Goal: Transaction & Acquisition: Purchase product/service

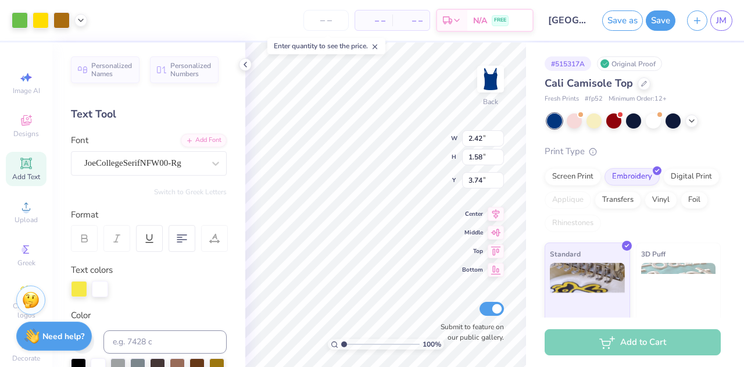
type input "2.42"
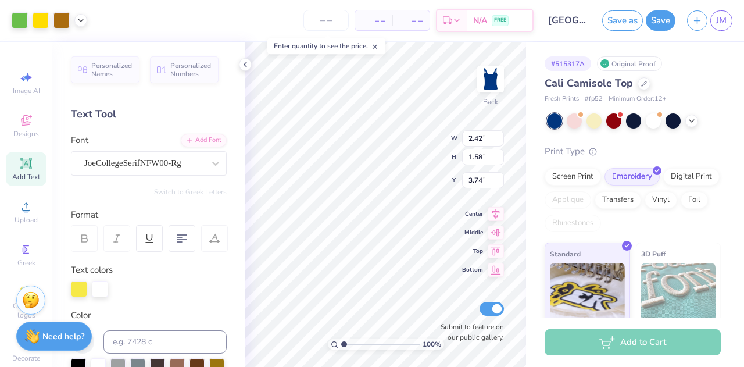
type input "1.58"
type input "3.74"
type input "2.01"
type input "1.31"
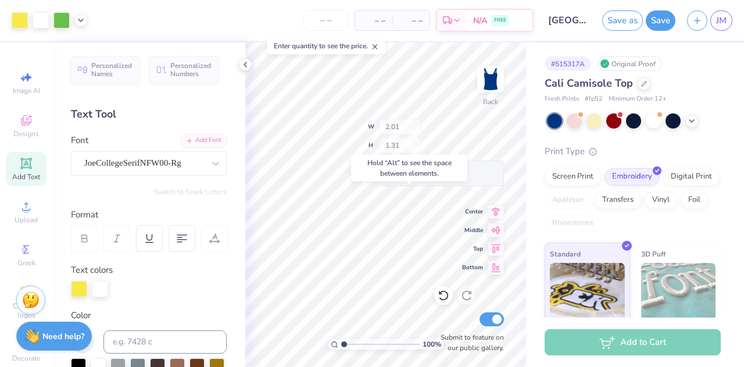
type input "3.64"
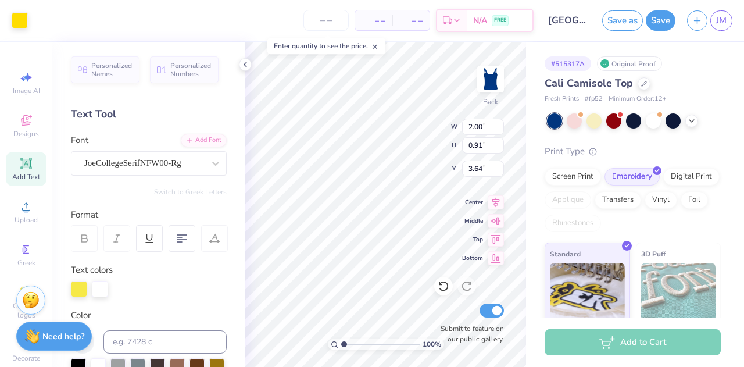
type input "2.00"
type input "0.91"
type input "3.64"
type input "2.00"
type input "0.91"
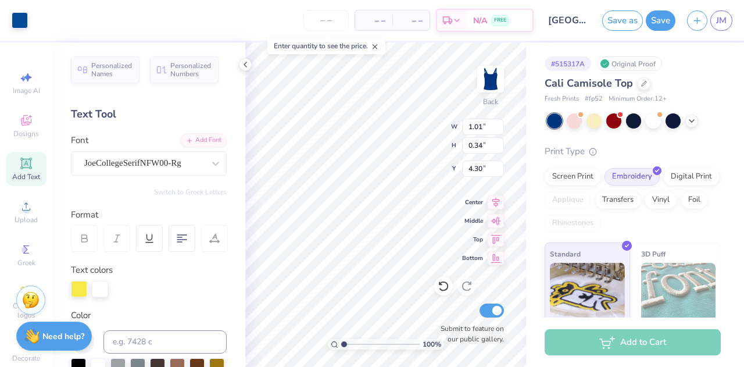
type input "3.64"
type input "2.00"
type input "0.42"
type input "4.53"
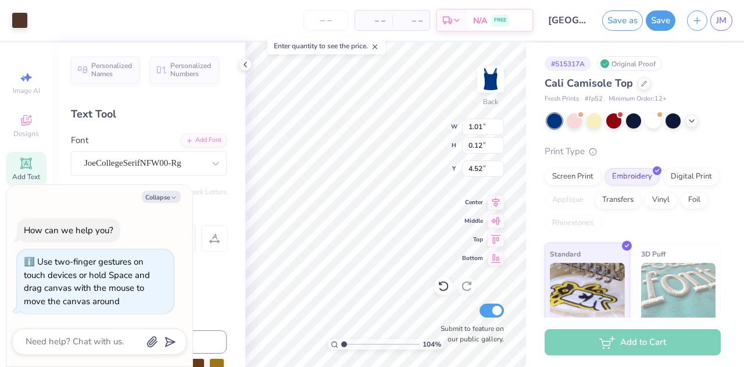
type input "1.04117507116939"
type textarea "x"
type input "1.04153517839025"
type textarea "x"
type input "1.59729102153155"
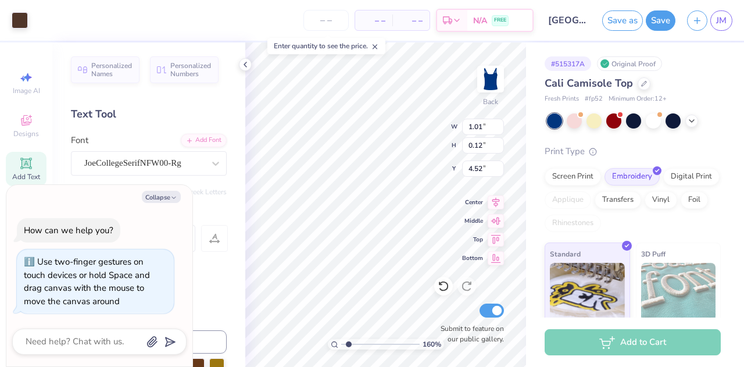
type input "7.03"
type input "2.59"
type input "1.71"
type textarea "x"
type input "1.59729102153155"
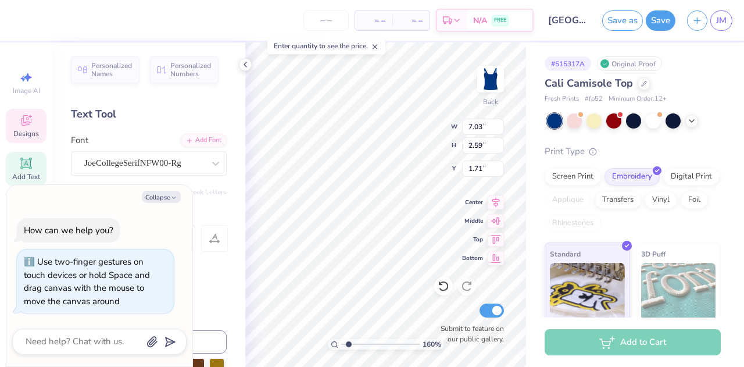
type input "0.99"
type input "0.12"
type input "4.52"
type textarea "x"
type input "1.59729102153155"
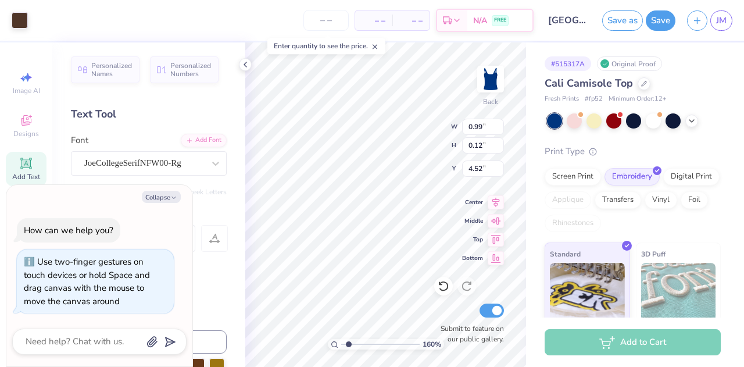
type textarea "x"
type input "1.59729102153155"
type textarea "x"
type input "1.59729102153155"
type textarea "x"
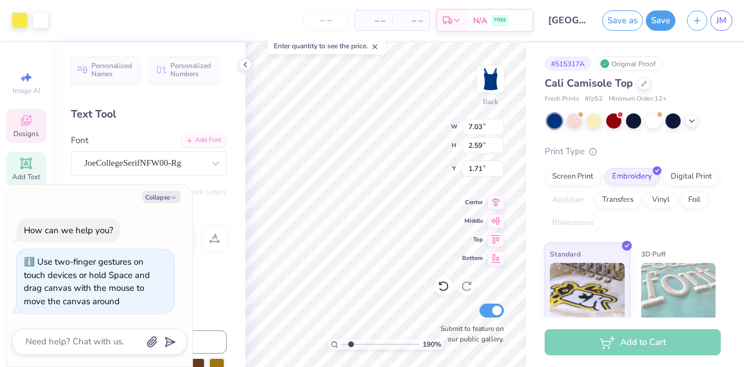
type input "1.89771285978591"
type textarea "x"
type input "1.89771285978591"
type textarea "x"
type input "0.09"
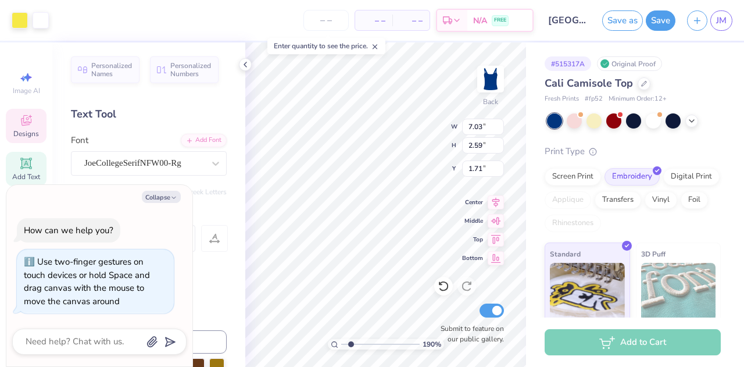
type input "0.29"
type input "4.17"
type input "1.89771285978591"
type textarea "x"
type input "1.89771285978591"
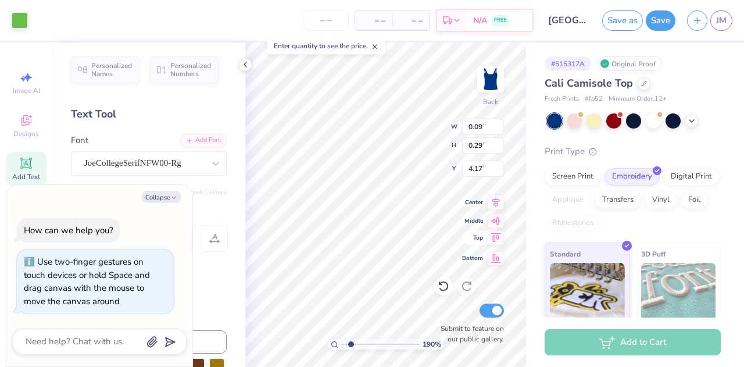
type textarea "x"
type input "7.03"
type input "2.59"
type input "1.71"
type input "1"
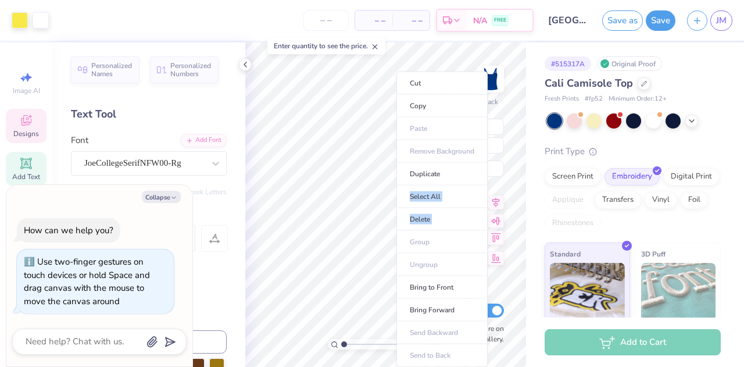
click at [397, 239] on ul "Cut Copy Paste Remove Background Duplicate Select All Delete Group Ungroup Brin…" at bounding box center [441, 218] width 91 height 295
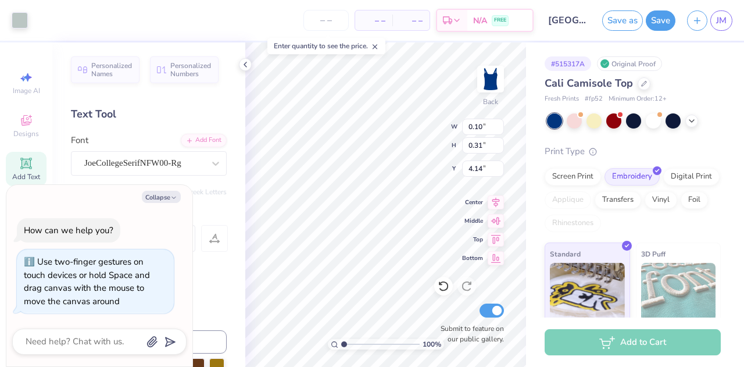
type textarea "x"
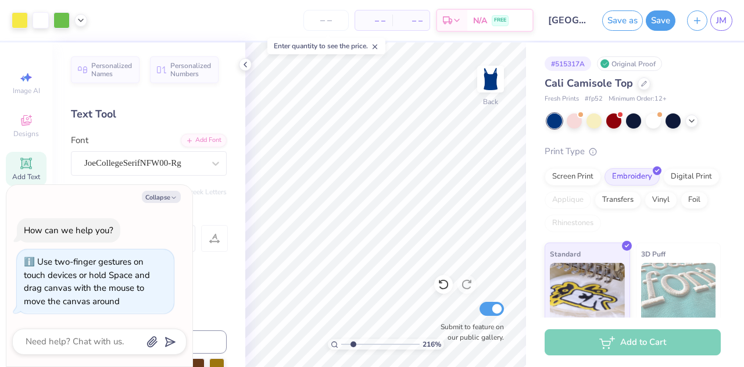
type input "2.15606295563224"
type textarea "x"
type input "2.15606295563224"
type textarea "x"
type input "2.15606295563224"
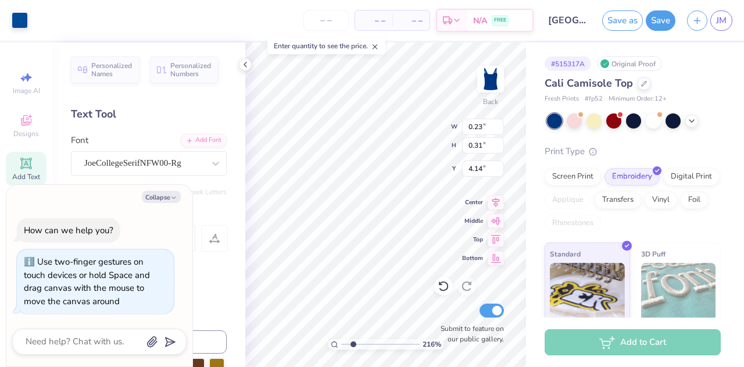
type textarea "x"
type input "2.15606295563224"
type textarea "x"
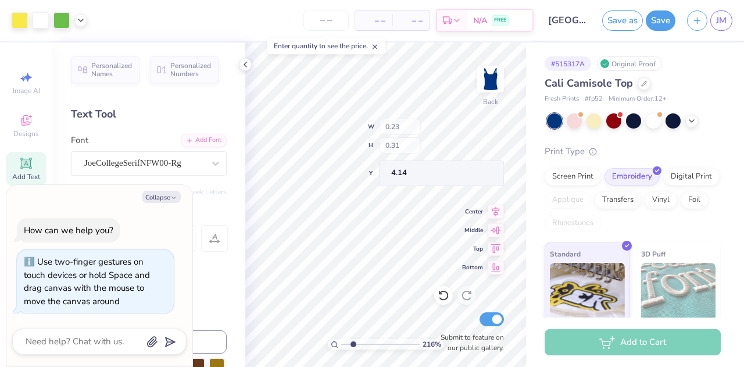
type input "2.15606295563224"
type textarea "x"
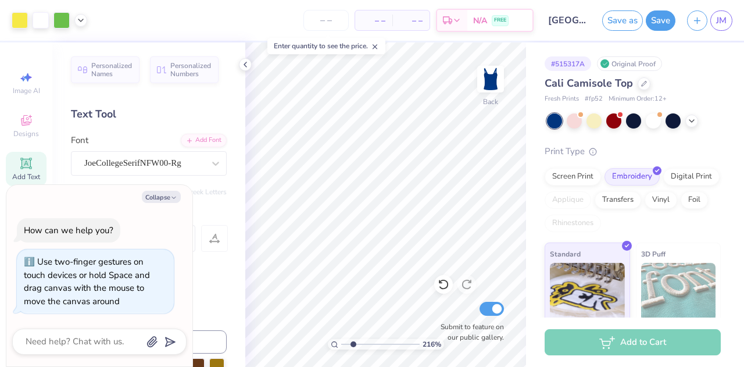
type input "2.15606295563224"
type textarea "x"
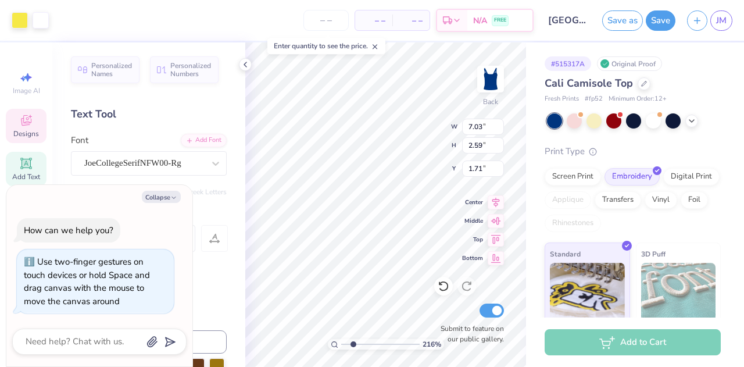
type input "2.15606295563224"
type textarea "x"
type input "2.15606295563224"
type textarea "x"
type input "2.15606295563224"
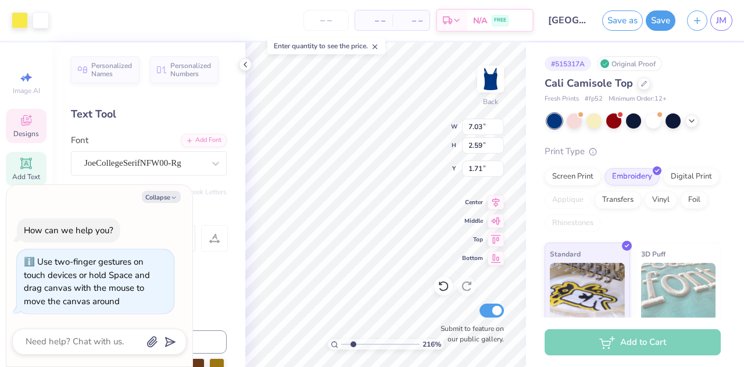
type textarea "x"
type input "2.15606295563224"
type textarea "x"
type input "2.15606295563224"
type textarea "x"
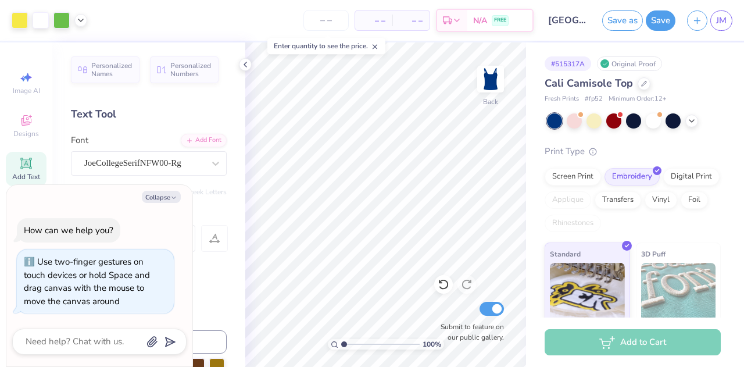
type input "1"
click at [157, 195] on button "Collapse" at bounding box center [161, 197] width 39 height 12
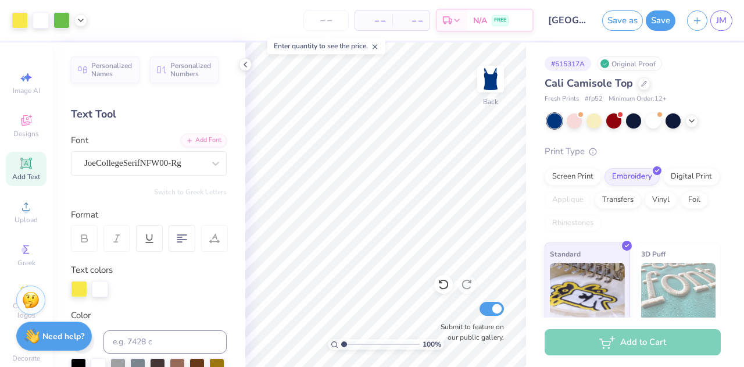
type textarea "x"
click at [24, 209] on circle at bounding box center [26, 210] width 6 height 6
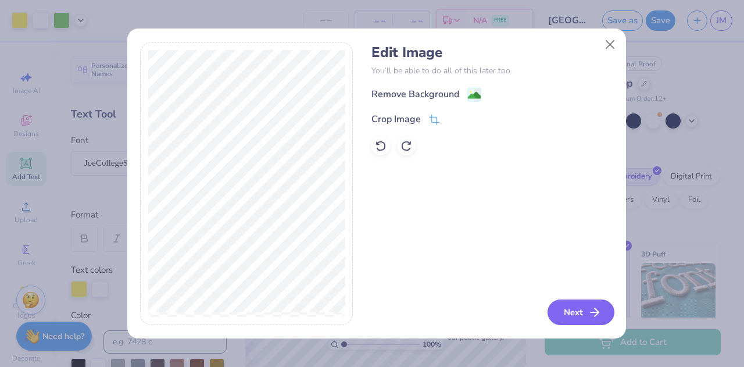
click at [581, 322] on button "Next" at bounding box center [580, 312] width 67 height 26
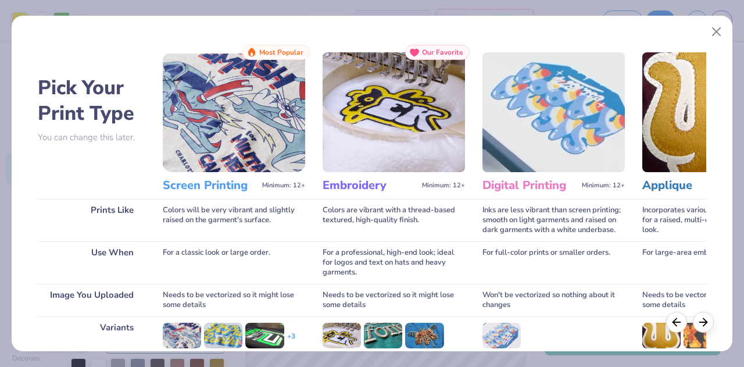
click at [349, 131] on img at bounding box center [393, 112] width 142 height 120
click at [423, 58] on div "Our Favorite" at bounding box center [437, 52] width 64 height 15
click at [361, 185] on h3 "Embroidery" at bounding box center [369, 185] width 95 height 15
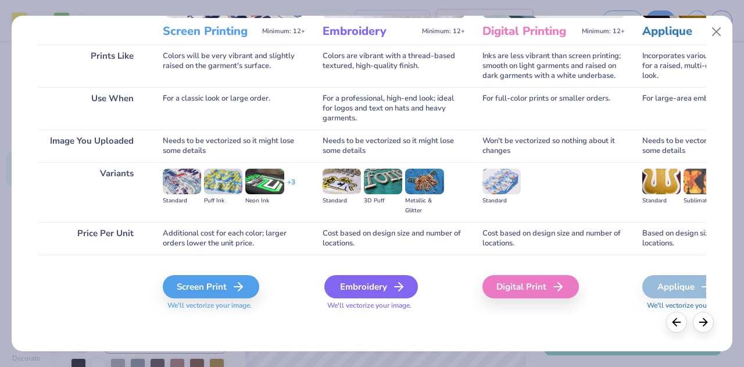
click at [364, 293] on div "Embroidery" at bounding box center [371, 286] width 94 height 23
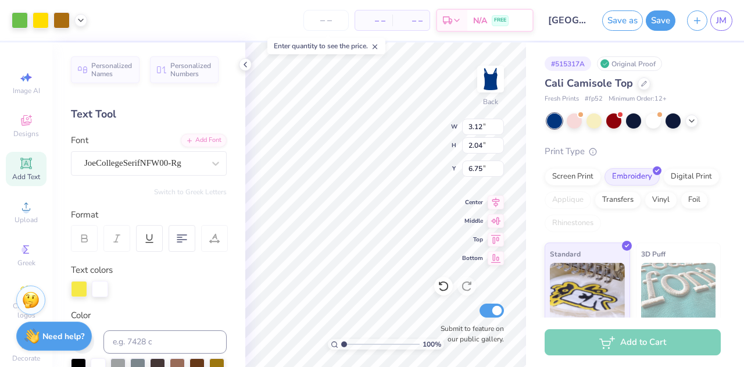
type input "3.12"
type input "2.04"
type input "3.62"
type input "2.76"
type input "1.80"
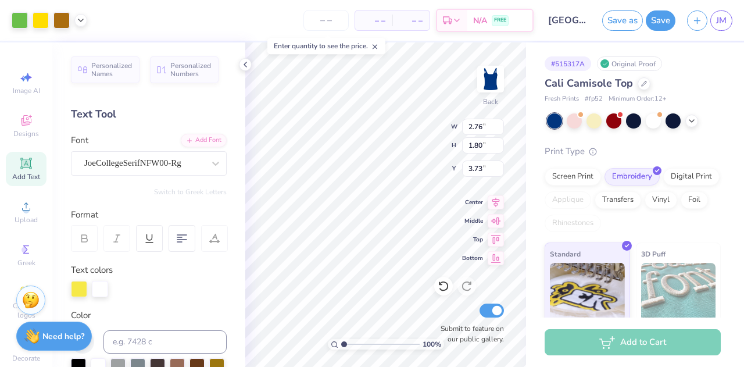
type input "3.73"
click at [530, 109] on div "# 515317A Original Proof Cali Camisole Top Fresh Prints # fp52 Minimum Order: 1…" at bounding box center [635, 228] width 218 height 373
type input "2.43"
type input "1.59"
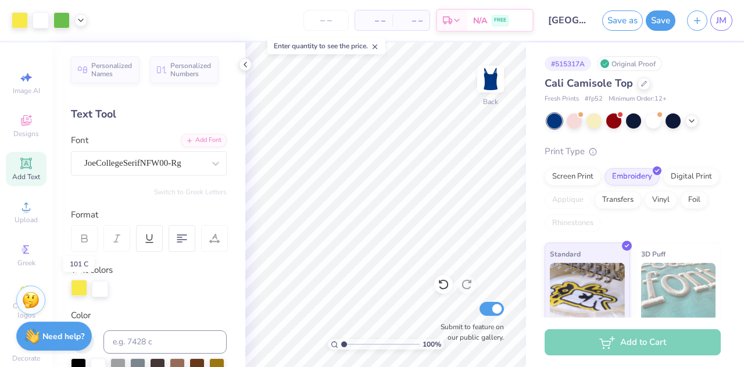
click at [78, 292] on div at bounding box center [79, 287] width 16 height 16
click at [282, 256] on div "Art colors – – Per Item – – Total Est. Delivery N/A FREE Design Title Ecuador S…" at bounding box center [372, 183] width 744 height 367
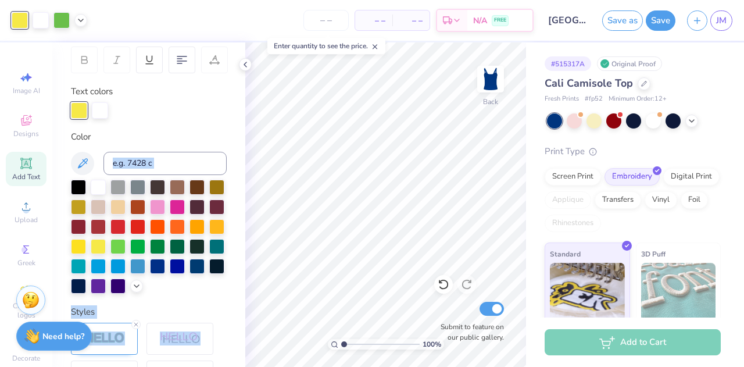
scroll to position [194, 0]
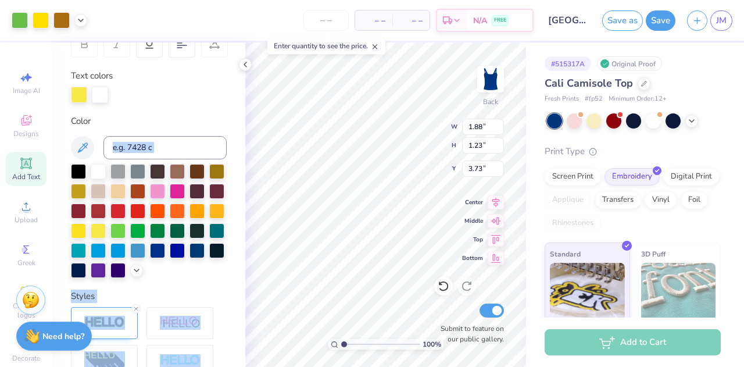
type input "1.88"
type input "1.23"
type input "2.04"
type input "1.88"
type input "1.23"
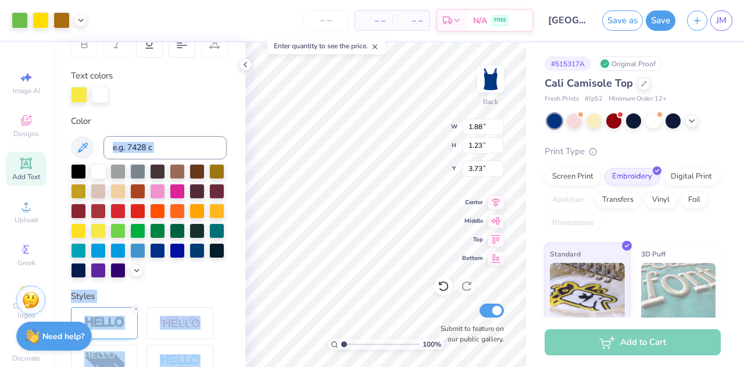
type input "3.60"
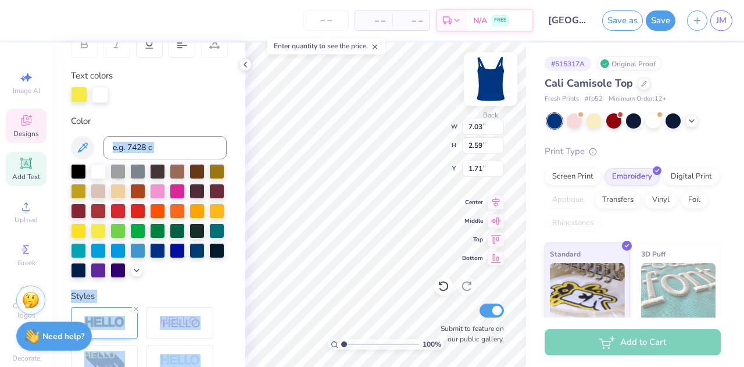
type input "1.71"
type input "1.88"
type input "1.23"
type input "3.56"
type input "6.14"
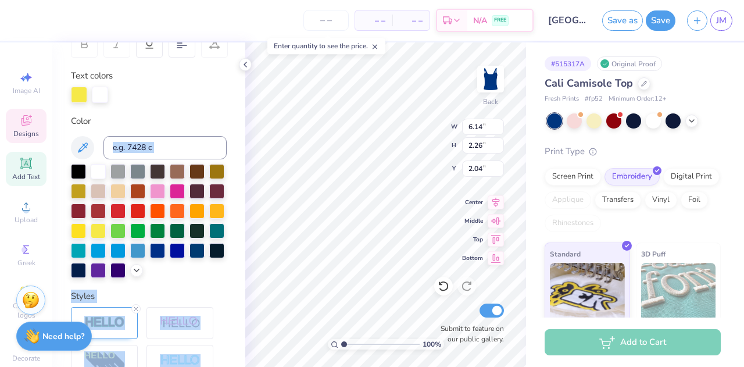
type input "2.26"
type input "1.87"
type input "3.60"
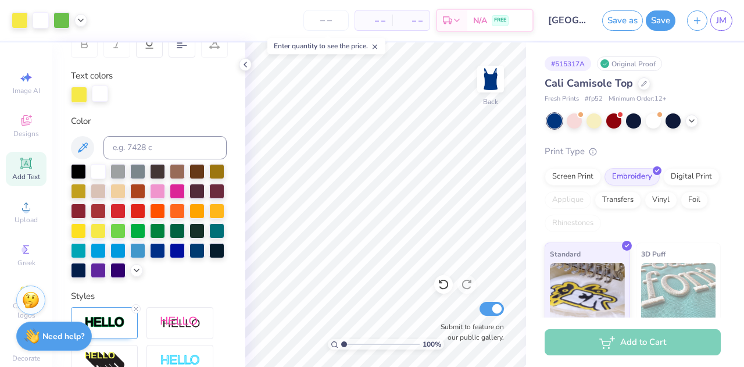
click at [98, 93] on div at bounding box center [100, 93] width 16 height 16
click at [170, 257] on div at bounding box center [177, 249] width 15 height 15
click at [93, 172] on div at bounding box center [98, 170] width 15 height 15
click at [145, 206] on div at bounding box center [137, 209] width 15 height 15
click at [170, 257] on div at bounding box center [177, 249] width 15 height 15
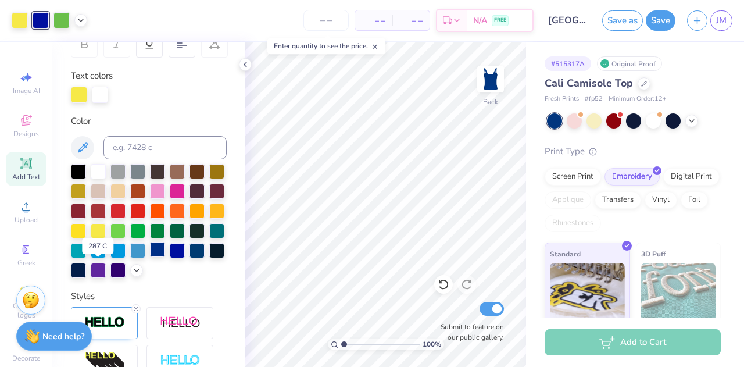
click at [150, 257] on div at bounding box center [157, 249] width 15 height 15
click at [170, 257] on div at bounding box center [177, 249] width 15 height 15
click at [656, 21] on button "Save" at bounding box center [660, 19] width 30 height 20
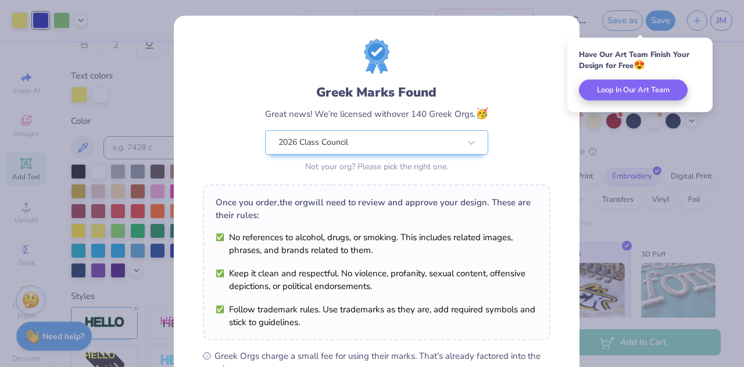
scroll to position [175, 0]
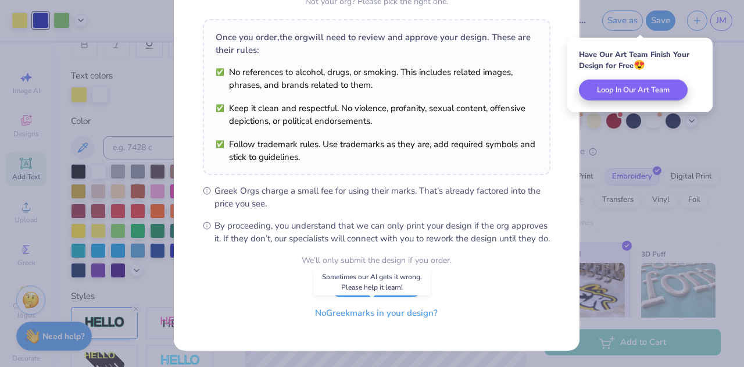
click at [368, 318] on button "No Greek marks in your design?" at bounding box center [376, 313] width 142 height 24
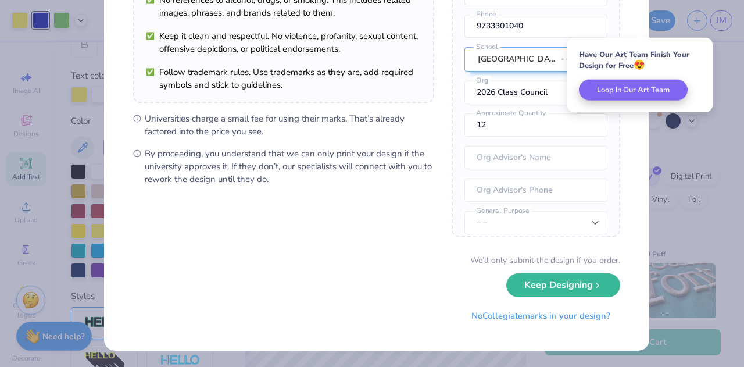
scroll to position [0, 0]
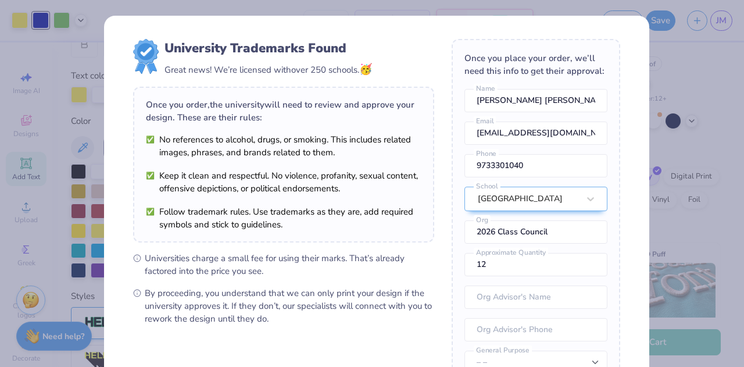
click at [680, 63] on div "University Trademarks Found Great news! We’re licensed with over 250 schools. 🥳…" at bounding box center [372, 183] width 744 height 367
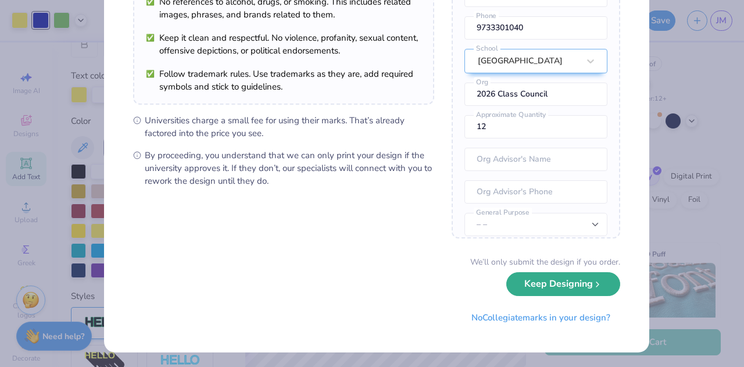
click at [559, 286] on button "Keep Designing" at bounding box center [563, 284] width 114 height 24
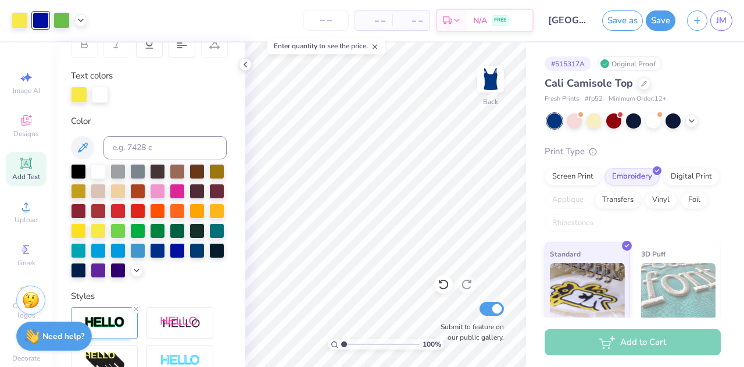
scroll to position [5, 0]
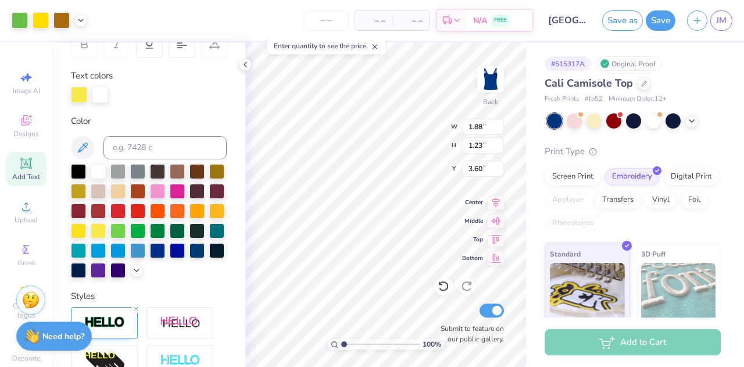
click at [687, 76] on div "Cali Camisole Top" at bounding box center [632, 84] width 176 height 16
click at [664, 33] on div "Save as Save JM" at bounding box center [673, 20] width 142 height 41
click at [658, 23] on button "Save" at bounding box center [660, 19] width 30 height 20
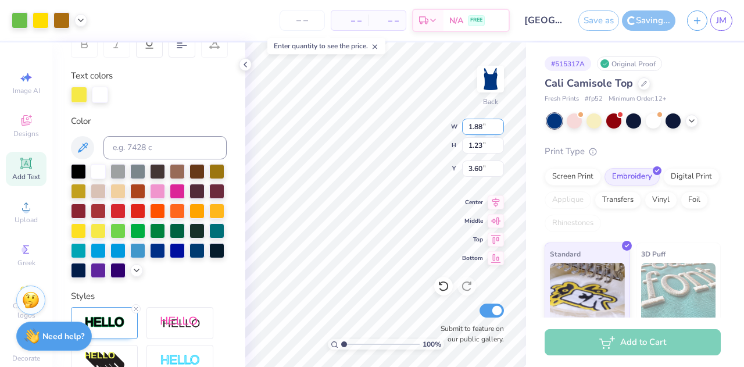
type input "3.56"
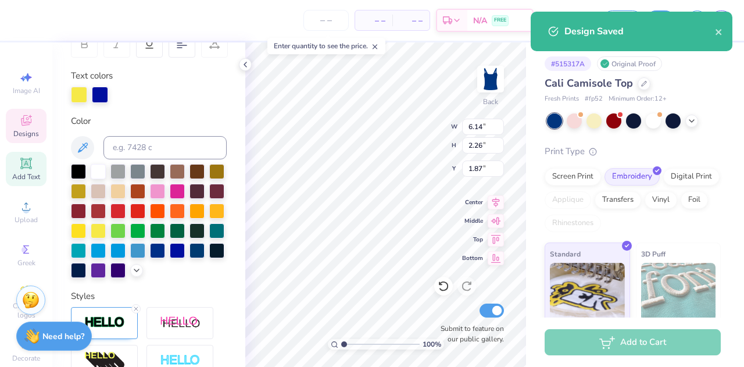
scroll to position [9, 1]
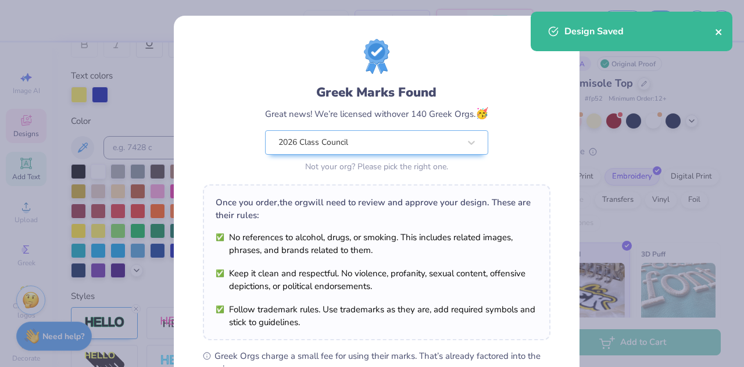
click at [719, 30] on div "Design Saved" at bounding box center [631, 31] width 202 height 39
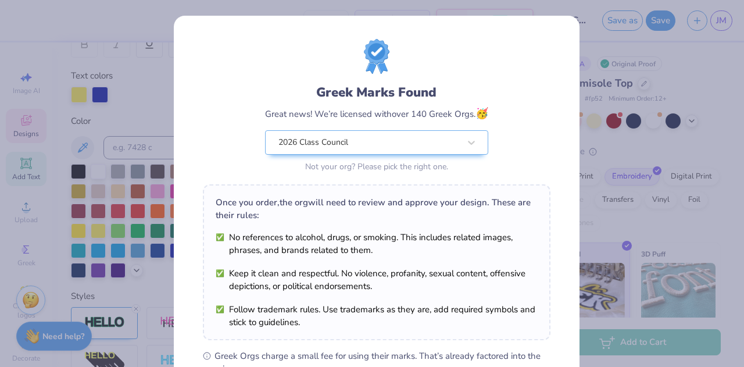
scroll to position [175, 0]
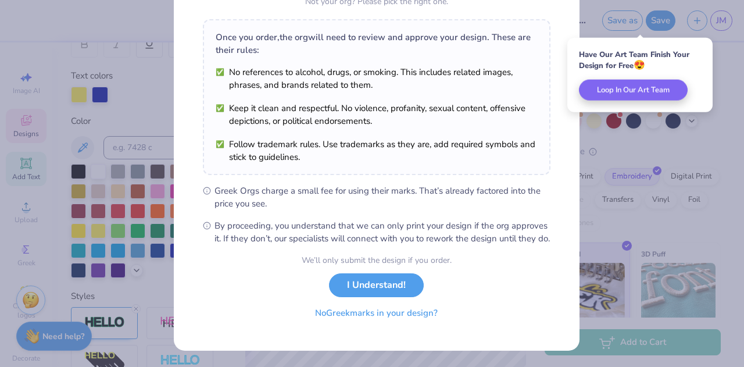
click at [370, 317] on button "No Greek marks in your design?" at bounding box center [376, 313] width 142 height 24
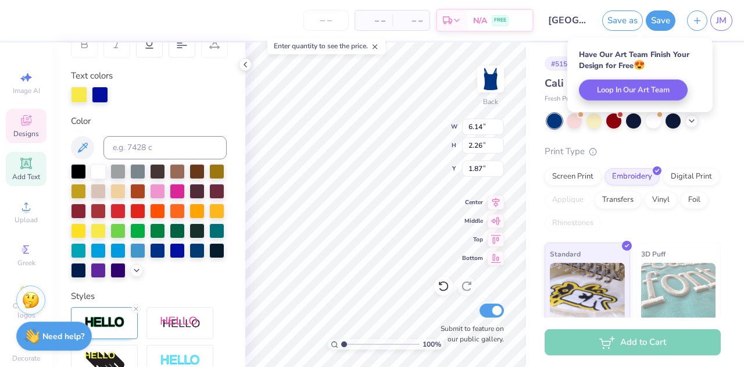
scroll to position [5, 0]
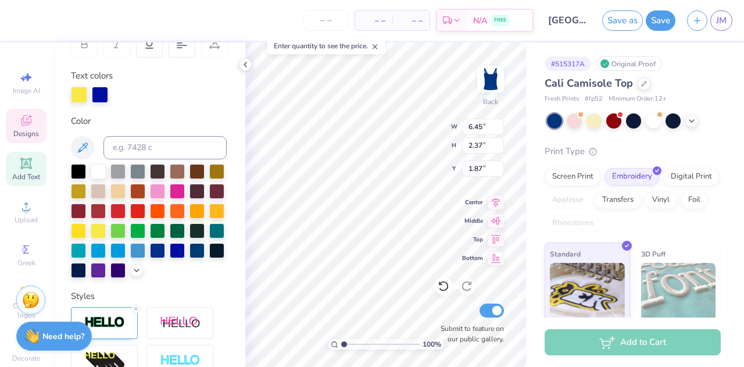
type input "6.45"
type input "2.37"
type input "1.81"
click at [537, 120] on div "# 515317A Original Proof Cali Camisole Top Fresh Prints # fp52 Minimum Order: 1…" at bounding box center [635, 228] width 218 height 373
click at [526, 148] on div "# 515317A Original Proof Cali Camisole Top Fresh Prints # fp52 Minimum Order: 1…" at bounding box center [635, 228] width 218 height 373
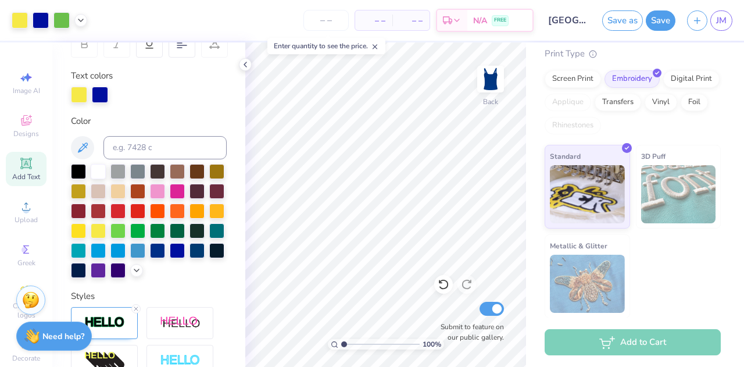
scroll to position [0, 0]
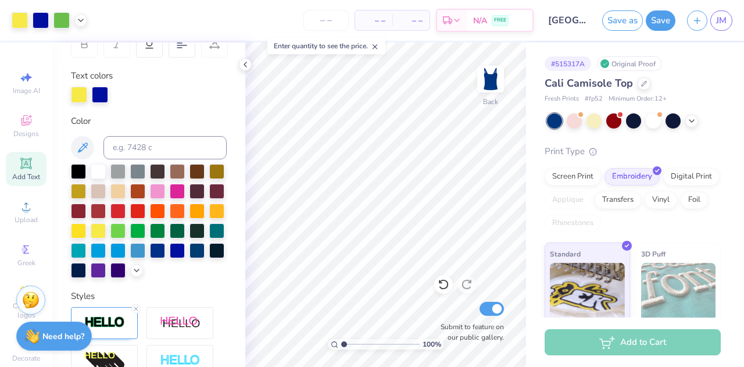
click at [588, 341] on div "Add to Cart" at bounding box center [632, 342] width 176 height 26
click at [583, 353] on div "Add to Cart" at bounding box center [632, 342] width 176 height 26
click at [586, 336] on div "Add to Cart" at bounding box center [632, 342] width 176 height 26
click at [595, 337] on div "Add to Cart" at bounding box center [632, 342] width 176 height 26
click at [595, 348] on div "Add to Cart" at bounding box center [632, 342] width 176 height 26
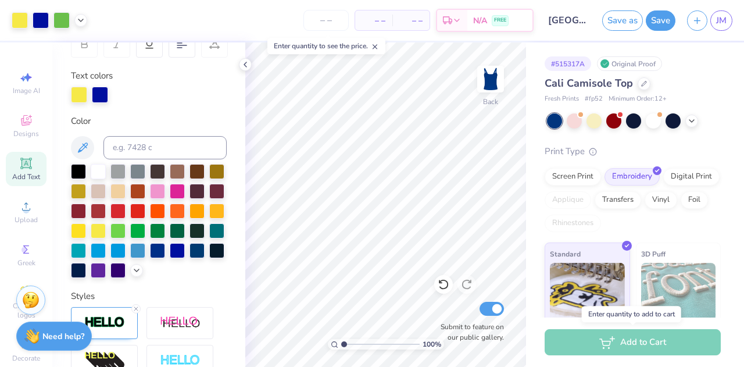
click at [588, 336] on div "Add to Cart" at bounding box center [632, 342] width 176 height 26
click at [635, 343] on div "Add to Cart" at bounding box center [632, 342] width 176 height 26
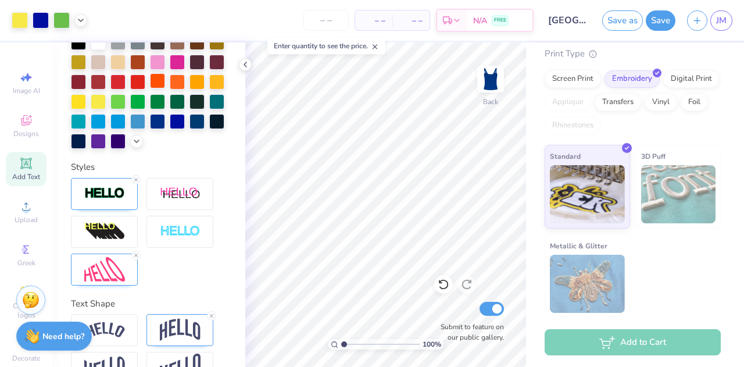
scroll to position [373, 0]
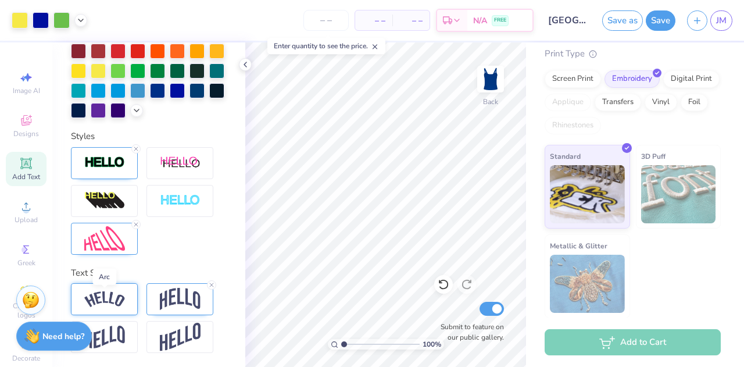
click at [119, 295] on img at bounding box center [104, 299] width 41 height 16
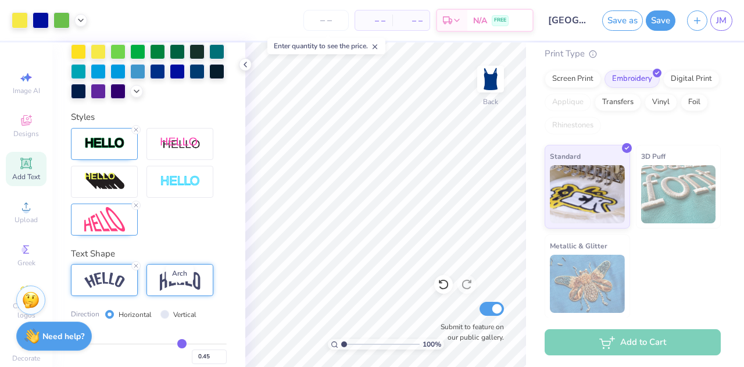
click at [186, 290] on img at bounding box center [180, 279] width 41 height 22
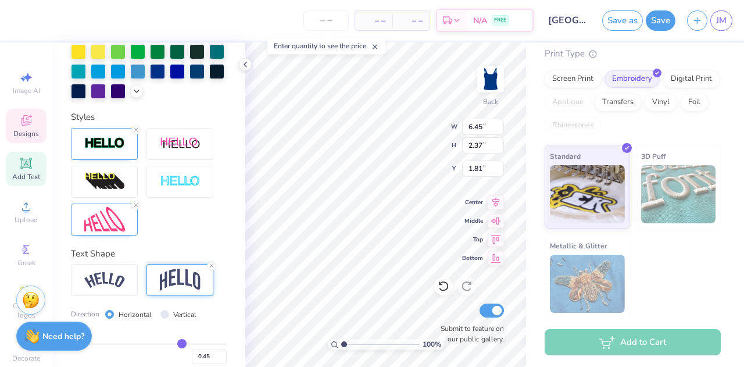
scroll to position [9, 1]
type input "3.60"
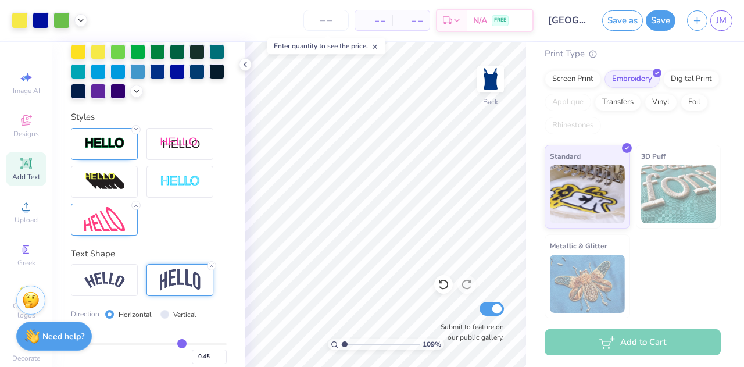
type input "1.09158774970805"
click at [329, 27] on input "number" at bounding box center [325, 20] width 45 height 21
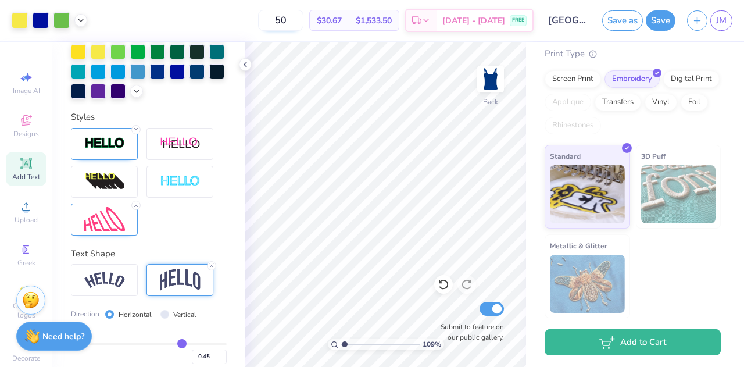
click at [303, 16] on input "50" at bounding box center [280, 20] width 45 height 21
type input "5"
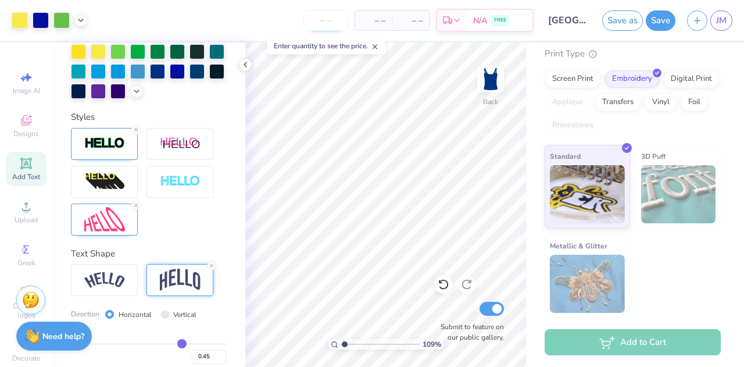
type input "5"
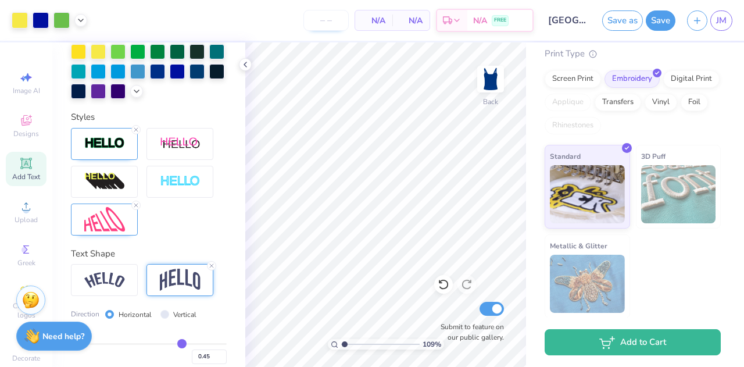
type input "1"
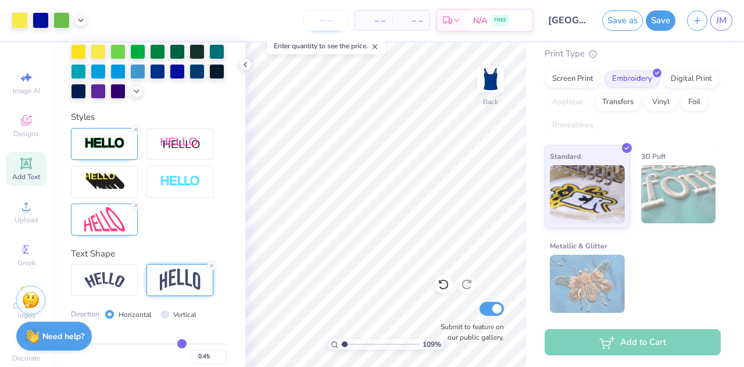
type input "5"
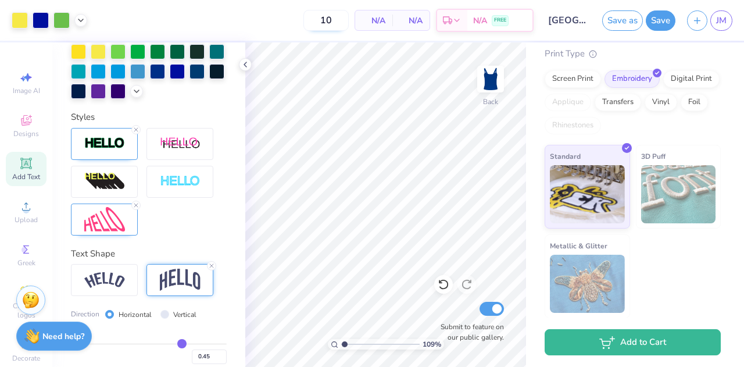
type input "1"
type input "5"
type input "4"
type input "3"
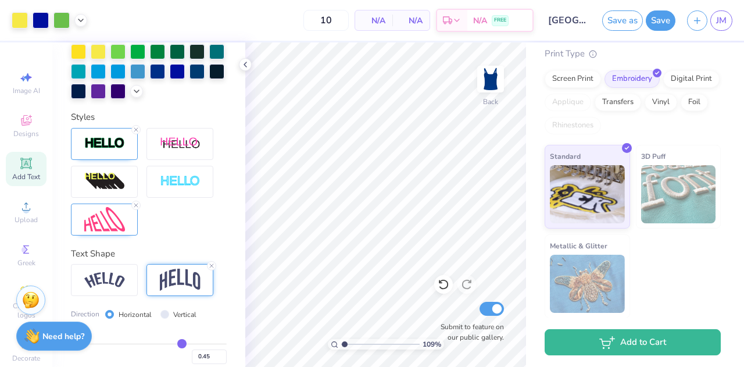
type input "1"
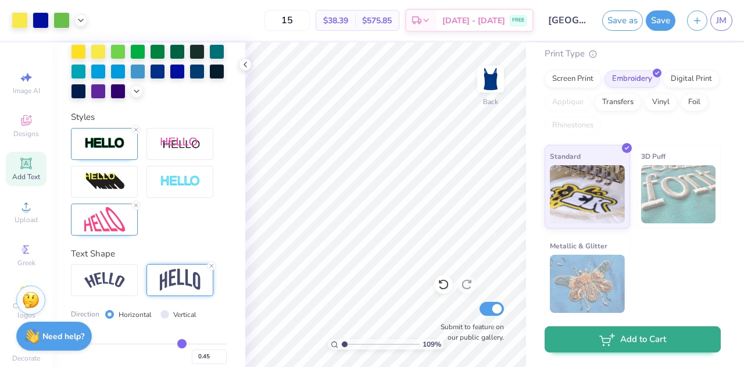
type input "15"
click at [604, 337] on icon "button" at bounding box center [607, 339] width 16 height 13
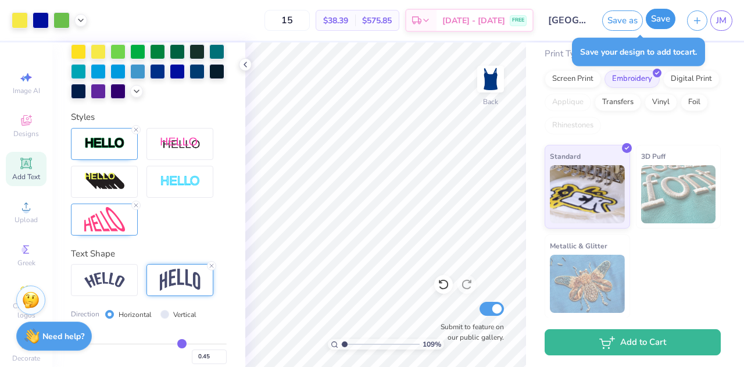
click at [660, 23] on button "Save" at bounding box center [660, 19] width 30 height 20
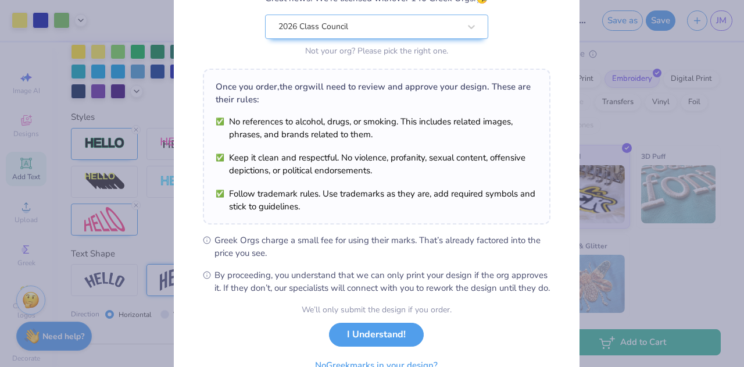
scroll to position [175, 0]
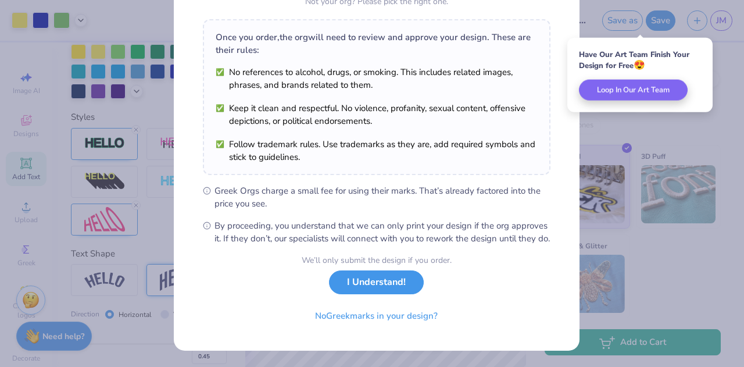
click at [396, 288] on button "I Understand!" at bounding box center [376, 282] width 95 height 24
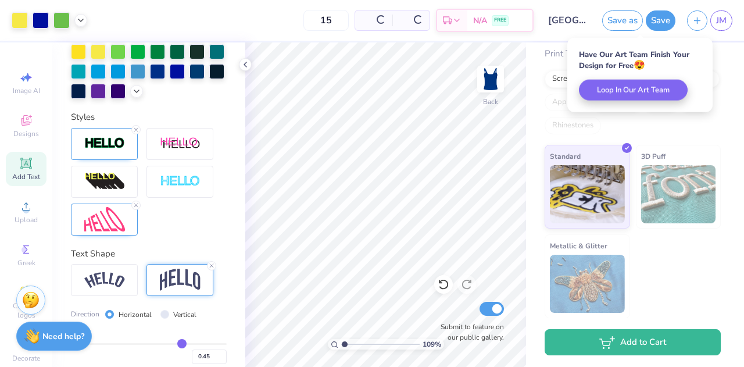
scroll to position [5, 0]
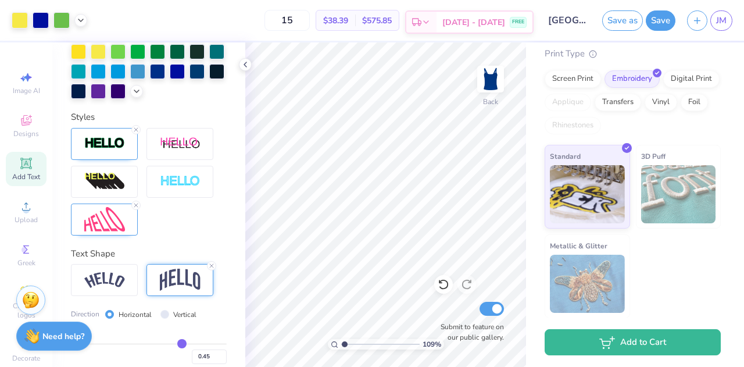
click at [516, 20] on span "FREE" at bounding box center [518, 22] width 12 height 8
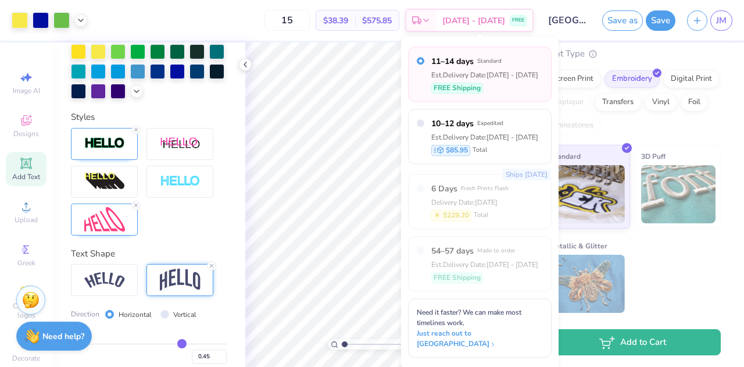
click at [516, 71] on div "Est. Delivery Date: Sep 16 - 19" at bounding box center [484, 75] width 107 height 10
type input "1.09158774970805"
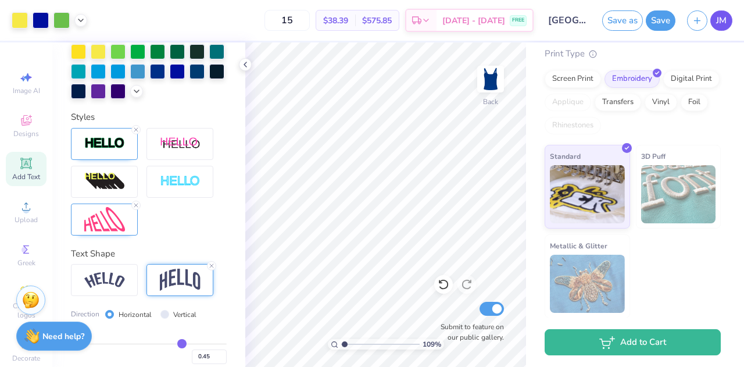
click at [717, 23] on span "JM" at bounding box center [721, 20] width 10 height 13
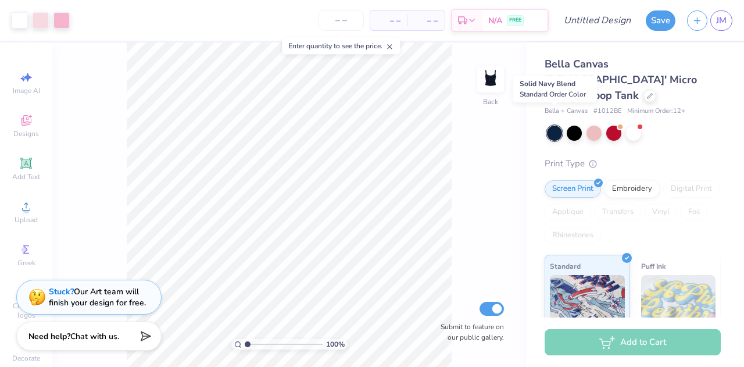
click at [552, 125] on div at bounding box center [554, 132] width 15 height 15
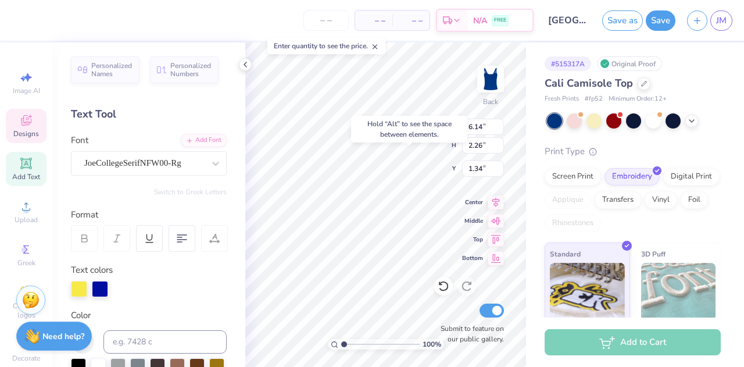
type input "1.34"
type input "2.01"
type input "1.23"
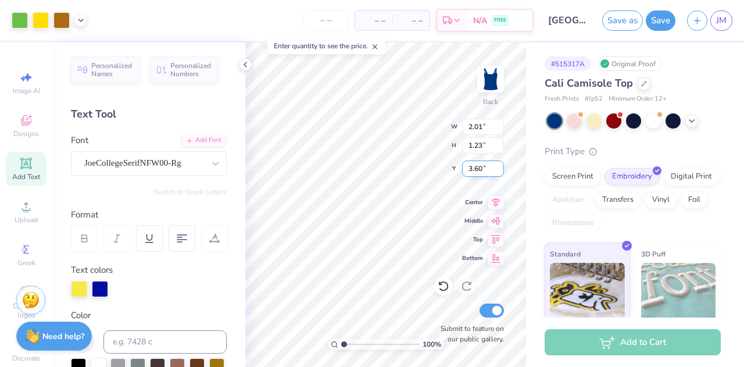
type input "3.00"
click at [526, 159] on div "# 515317A Original Proof Cali Camisole Top Fresh Prints # fp52 Minimum Order: 1…" at bounding box center [635, 228] width 218 height 373
type input "6.45"
type input "2.37"
type input "1.24"
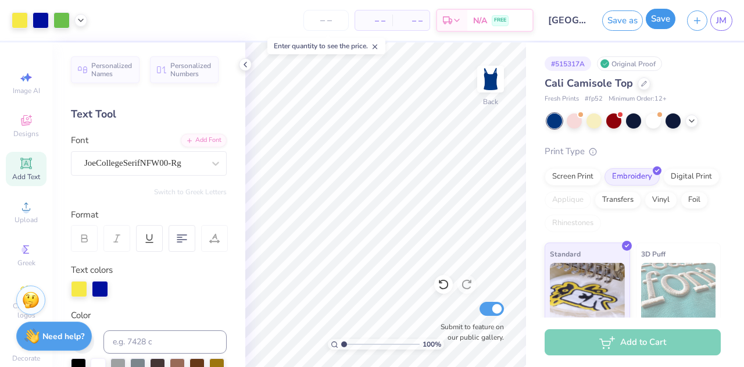
click at [660, 22] on button "Save" at bounding box center [660, 19] width 30 height 20
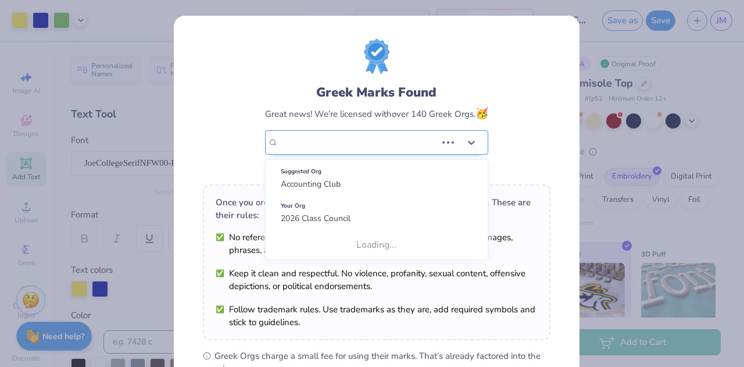
click at [331, 130] on div "2026 Class Council" at bounding box center [376, 142] width 223 height 24
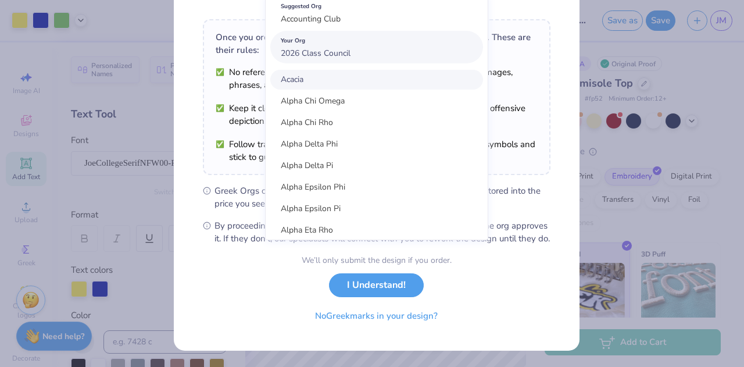
click at [384, 41] on div "Your Org 2026 Class Council" at bounding box center [376, 47] width 213 height 33
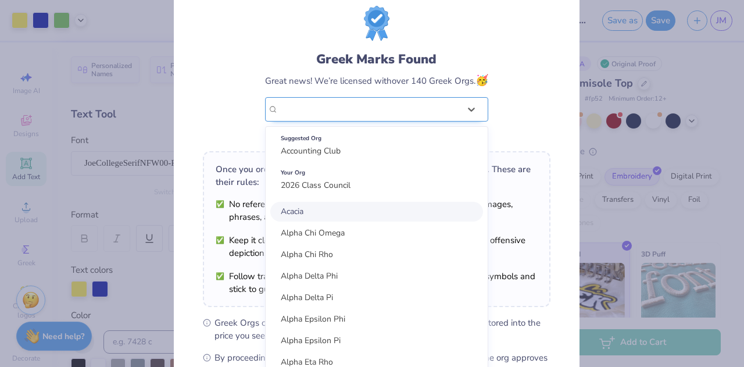
click at [398, 121] on div "option focused, 1 of 135. 135 results available. Use Up and Down to choose opti…" at bounding box center [376, 109] width 223 height 24
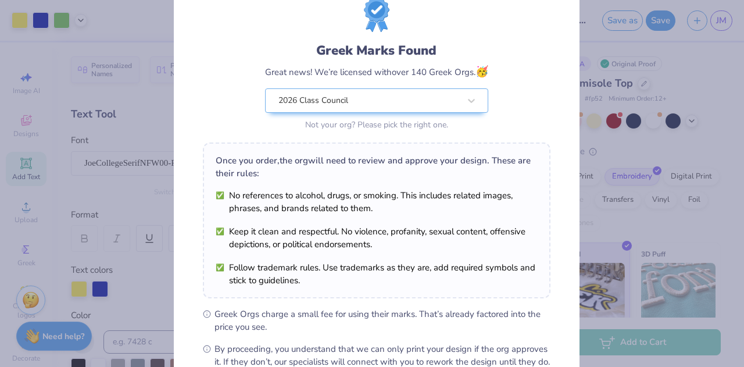
click at [533, 102] on div "Greek Marks Found Great news! We’re licensed with over 140 Greek Orgs. 🥳 2026 C…" at bounding box center [376, 65] width 347 height 136
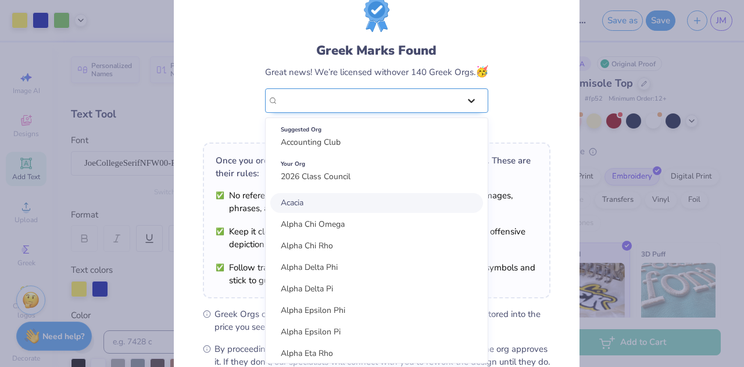
click at [462, 102] on div "Greek Marks Found Great news! We’re licensed with over 140 Greek Orgs. 🥳 option…" at bounding box center [376, 87] width 223 height 92
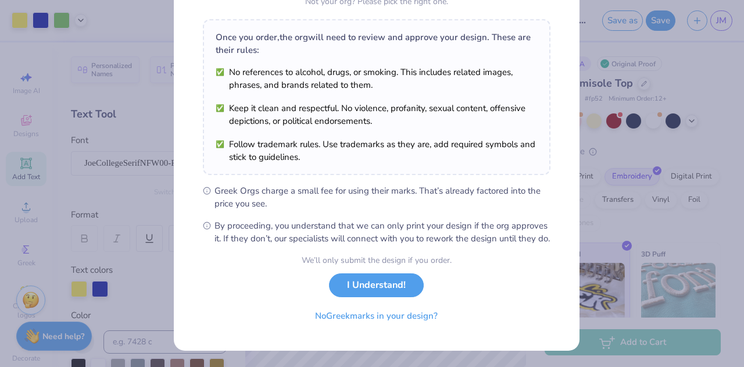
click at [411, 255] on div "We’ll only submit the design if you order." at bounding box center [376, 260] width 150 height 12
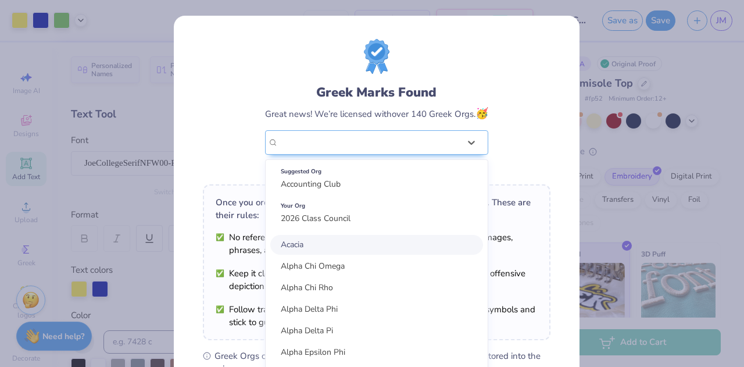
drag, startPoint x: 344, startPoint y: 54, endPoint x: 333, endPoint y: 177, distance: 123.6
click at [333, 177] on div "Suggested Org Accounting Club" at bounding box center [376, 177] width 213 height 33
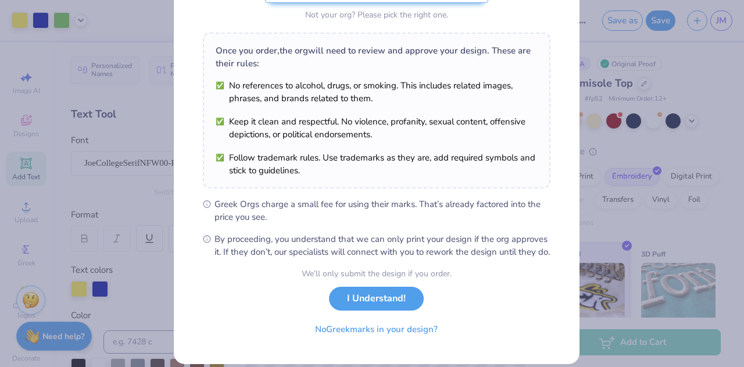
scroll to position [153, 0]
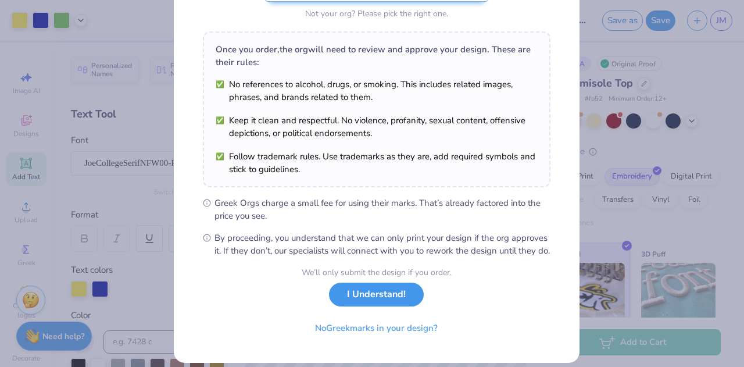
click at [373, 306] on button "I Understand!" at bounding box center [376, 294] width 95 height 24
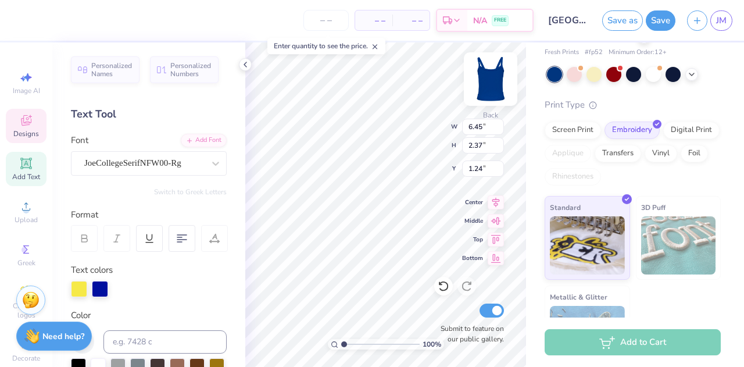
scroll to position [9, 1]
type input "3.61"
type input "6.45"
type input "2.37"
type input "1.81"
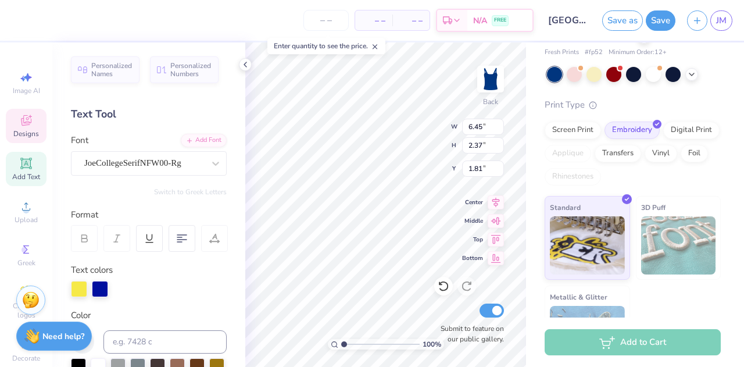
click at [528, 147] on div "# 515317A Original Proof Cali Camisole Top Fresh Prints # fp52 Minimum Order: 1…" at bounding box center [635, 182] width 218 height 373
click at [560, 90] on div "Cali Camisole Top Fresh Prints # fp52 Minimum Order: 12 + Print Type Screen Pri…" at bounding box center [632, 199] width 176 height 340
type input "2.01"
type input "1.23"
type input "3.61"
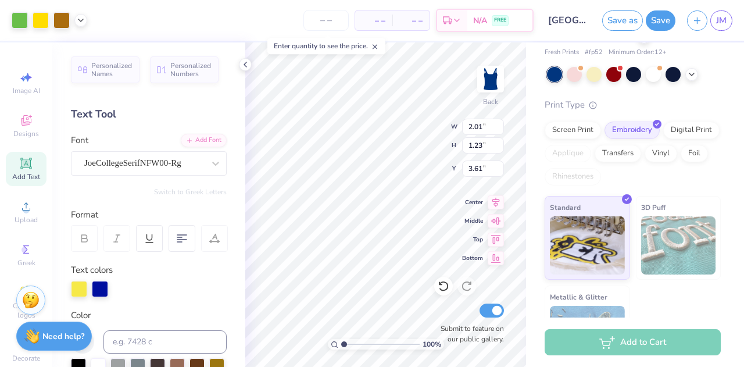
click at [544, 134] on div "# 515317A Original Proof Cali Camisole Top Fresh Prints # fp52 Minimum Order: 1…" at bounding box center [635, 182] width 218 height 373
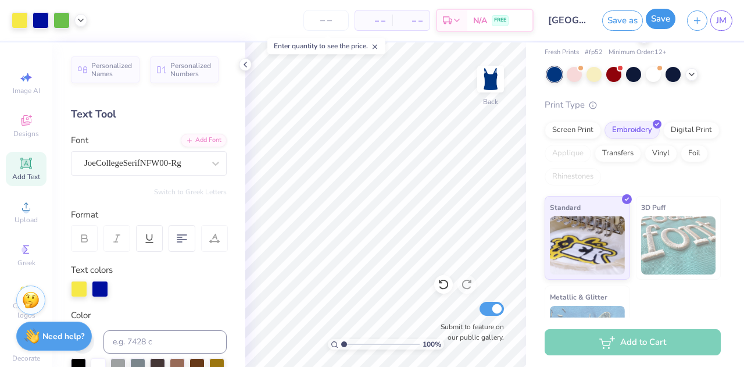
click at [668, 19] on button "Save" at bounding box center [660, 19] width 30 height 20
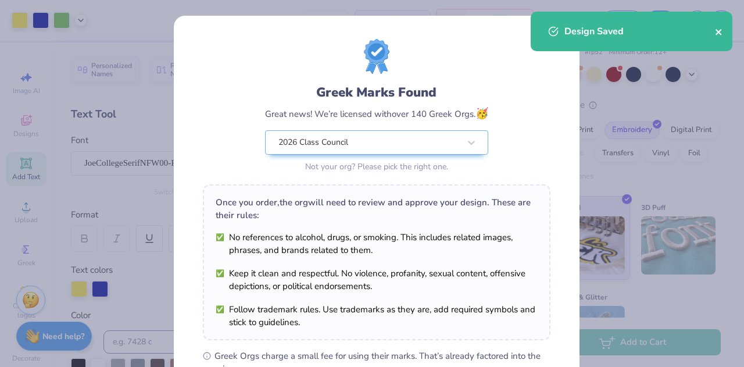
click at [719, 27] on button "close" at bounding box center [718, 31] width 8 height 14
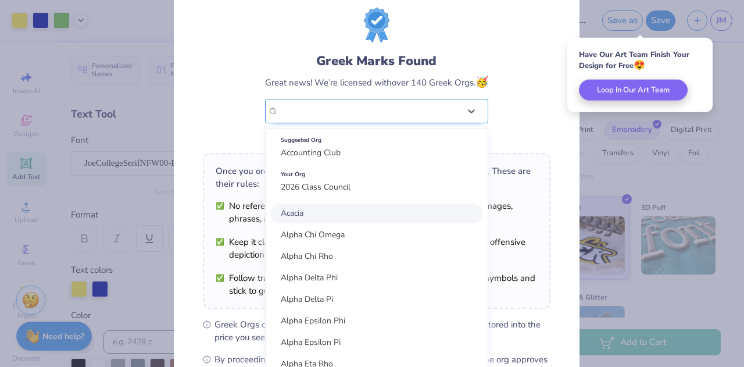
click at [439, 123] on div "option focused, 1 of 135. 135 results available. Use Up and Down to choose opti…" at bounding box center [376, 111] width 223 height 24
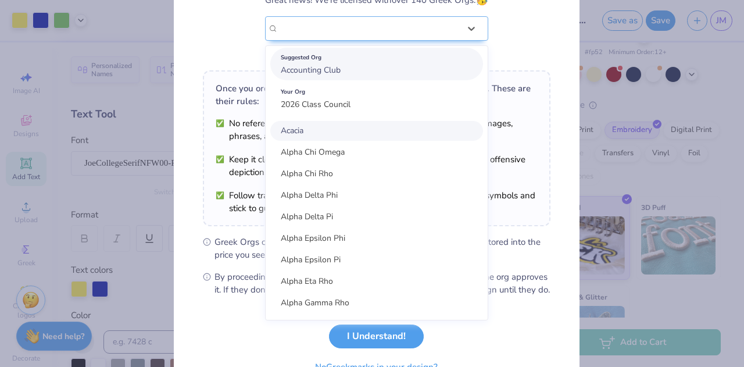
scroll to position [114, 0]
click at [360, 60] on div "Suggested Org" at bounding box center [377, 57] width 192 height 13
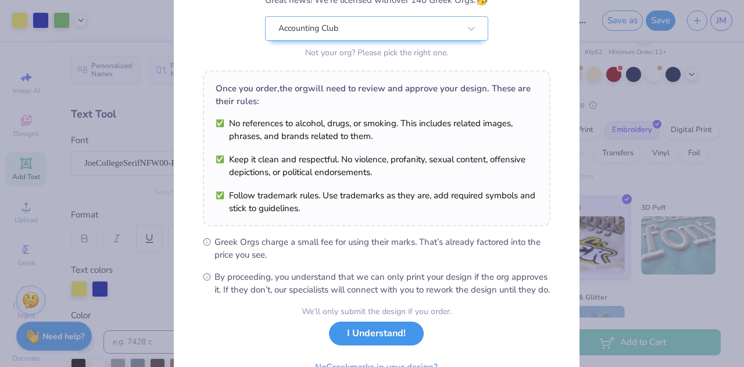
click at [395, 345] on button "I Understand!" at bounding box center [376, 333] width 95 height 24
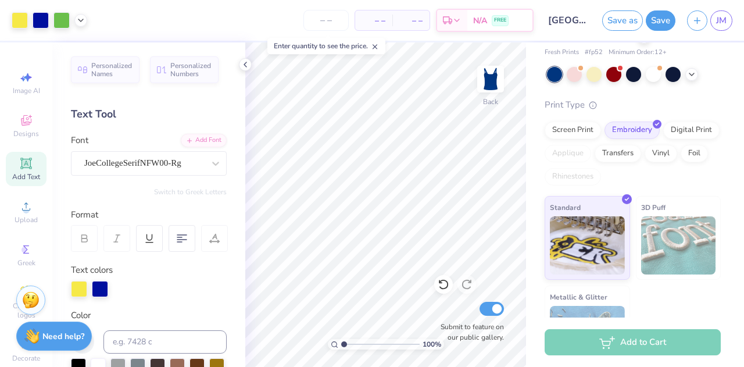
scroll to position [5, 0]
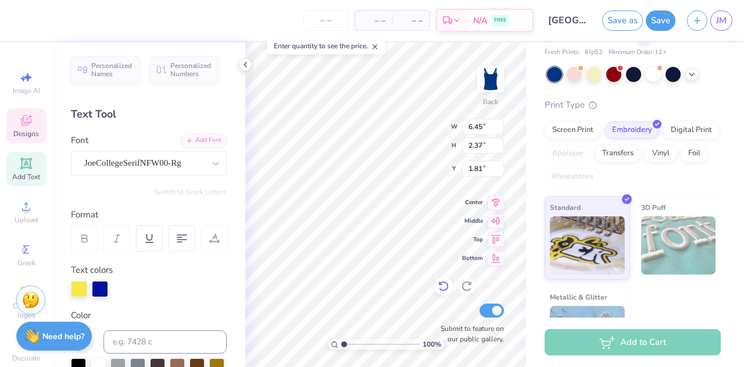
type input "1.44"
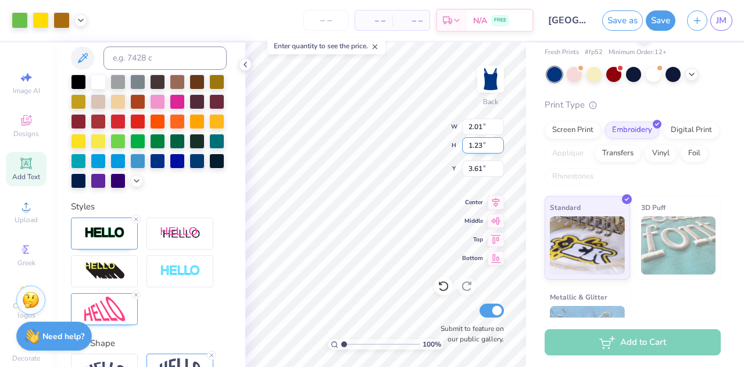
type input "3.20"
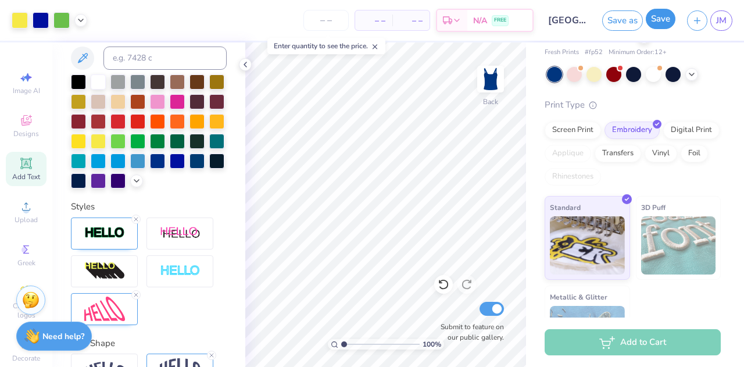
click at [661, 28] on button "Save" at bounding box center [660, 19] width 30 height 20
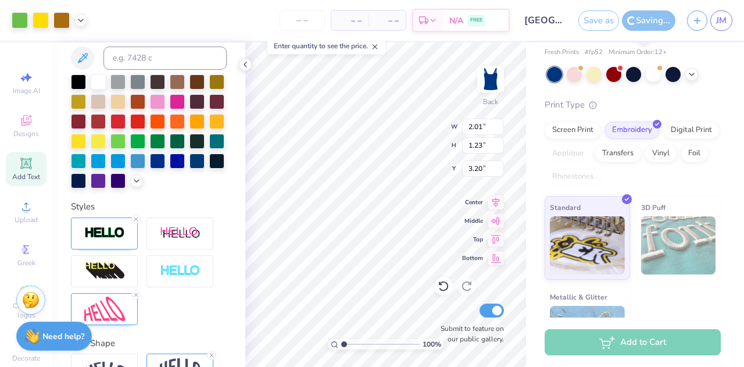
type input "4.86"
type input "6.45"
type input "2.37"
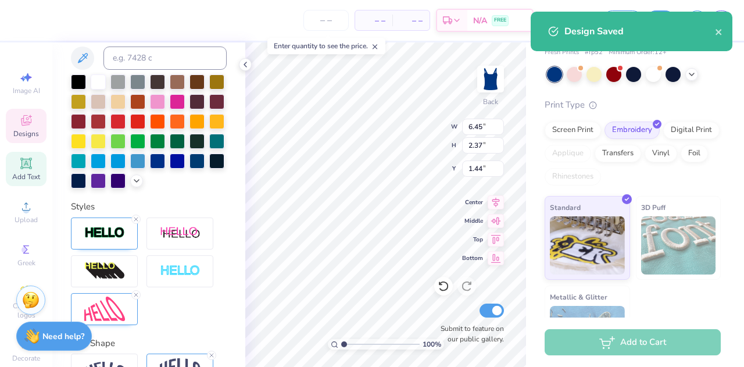
type input "3.00"
click at [547, 195] on div "Print Type Screen Print Embroidery Digital Print Applique Transfers Vinyl Foil …" at bounding box center [632, 233] width 176 height 271
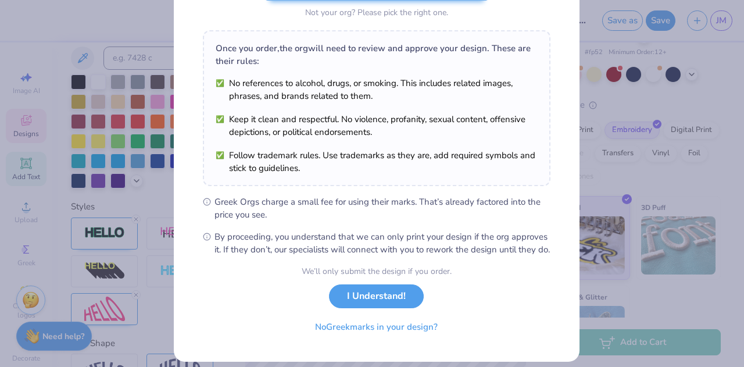
scroll to position [155, 0]
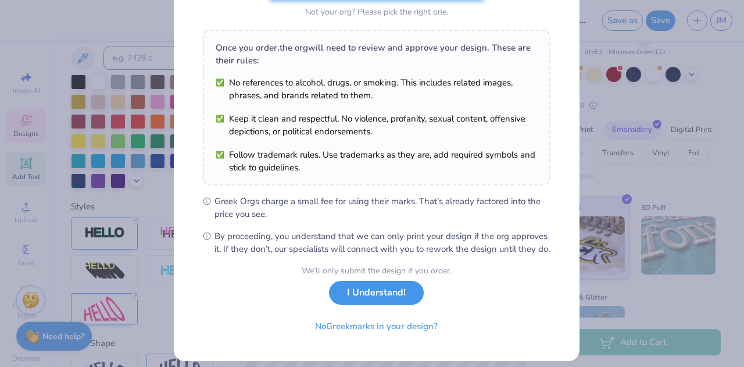
click at [396, 304] on button "I Understand!" at bounding box center [376, 293] width 95 height 24
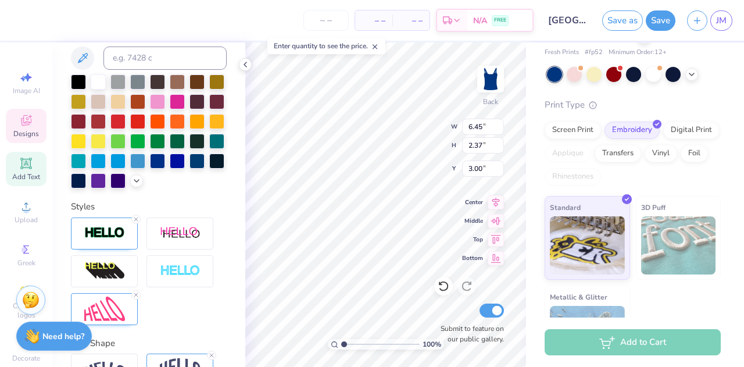
scroll to position [5, 0]
type input "2.29"
type input "4.04"
type input "2.01"
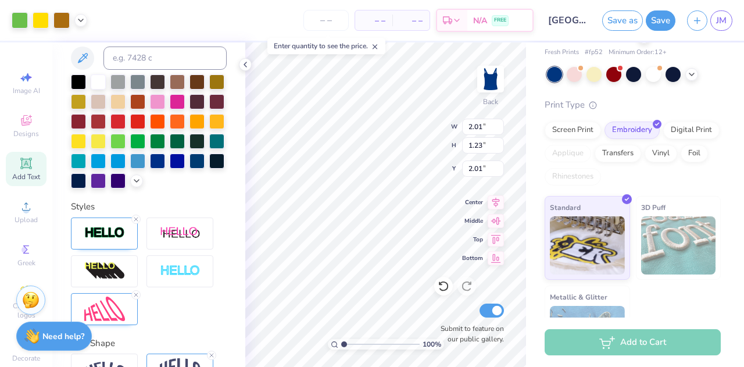
type input "2.01"
type input "1.23"
type input "4.04"
type input "1.76"
type input "1.07"
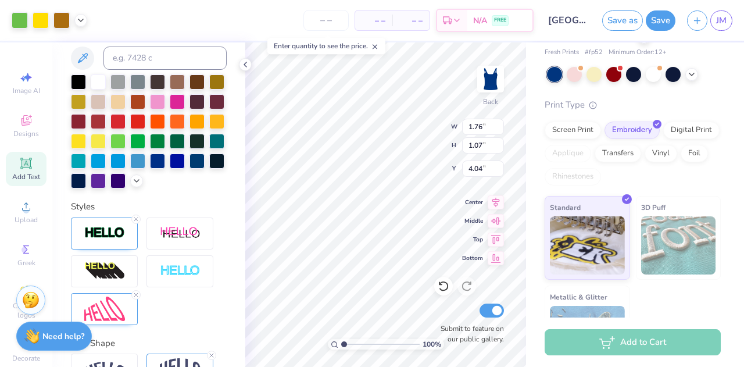
type input "3.85"
type input "2.07"
type input "1.26"
type input "3.75"
click at [533, 178] on div "# 515317A Original Proof Cali Camisole Top Fresh Prints # fp52 Minimum Order: 1…" at bounding box center [635, 182] width 218 height 373
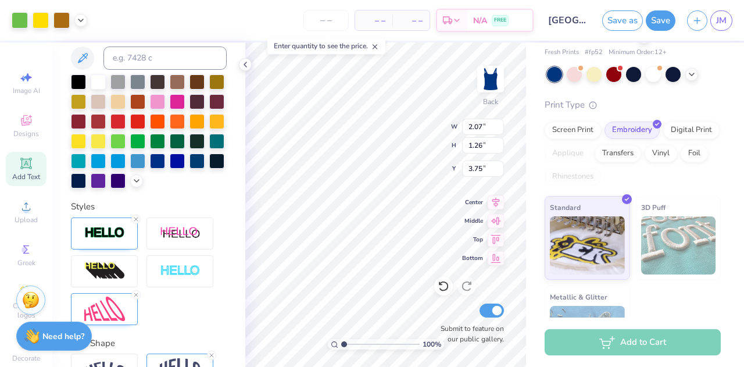
click at [526, 153] on div "# 515317A Original Proof Cali Camisole Top Fresh Prints # fp52 Minimum Order: 1…" at bounding box center [635, 182] width 218 height 373
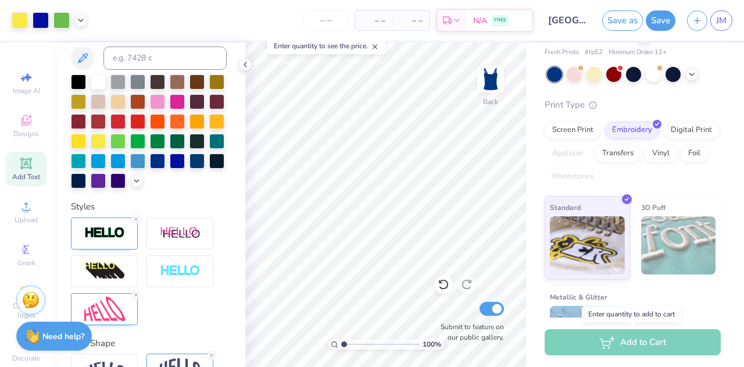
click at [595, 351] on div "Add to Cart" at bounding box center [632, 342] width 176 height 26
click at [595, 346] on div "Add to Cart" at bounding box center [632, 342] width 176 height 26
click at [588, 339] on div "Add to Cart" at bounding box center [632, 342] width 176 height 26
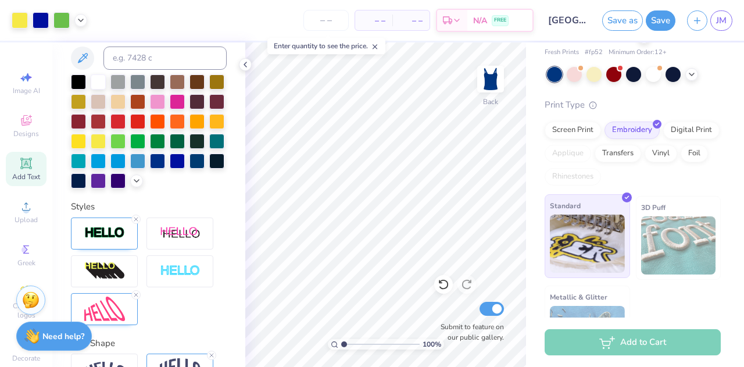
scroll to position [0, 0]
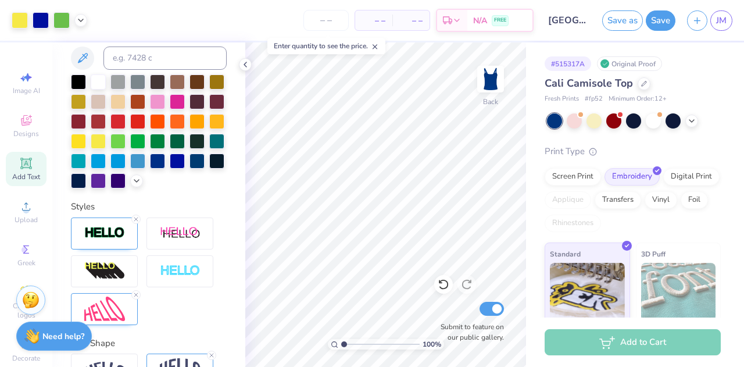
click at [627, 60] on div "Original Proof" at bounding box center [629, 63] width 65 height 15
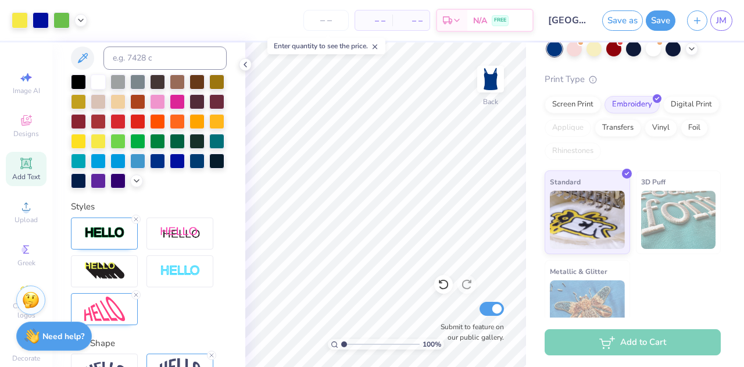
scroll to position [85, 0]
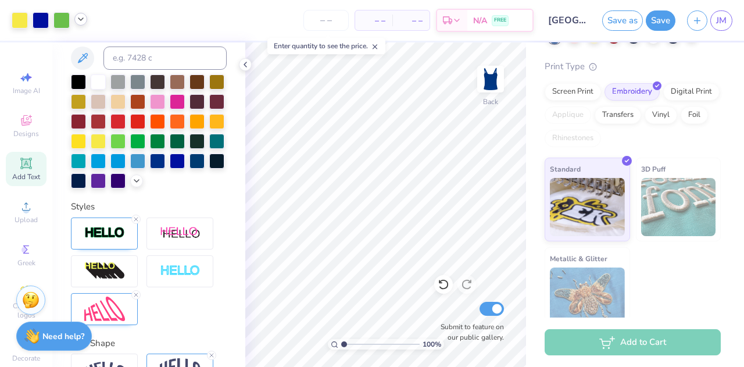
click at [81, 23] on icon at bounding box center [80, 19] width 9 height 9
click at [58, 341] on div "Need help? Chat with us." at bounding box center [54, 333] width 76 height 29
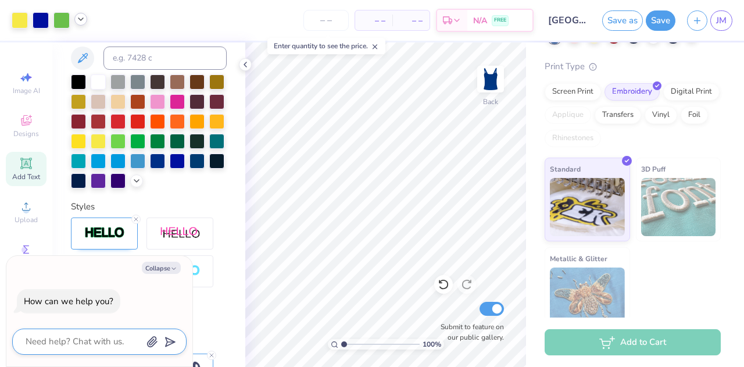
drag, startPoint x: 78, startPoint y: 345, endPoint x: 64, endPoint y: 342, distance: 14.2
click at [64, 342] on textarea at bounding box center [83, 341] width 118 height 16
type textarea "c"
type textarea "x"
type textarea "ca"
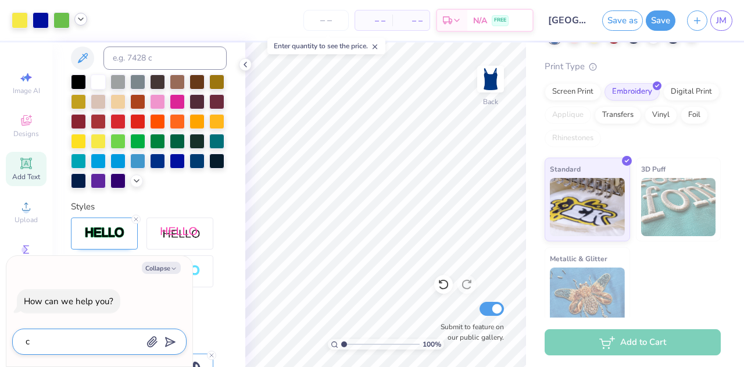
type textarea "x"
type textarea "can"
type textarea "x"
type textarea "can"
type textarea "x"
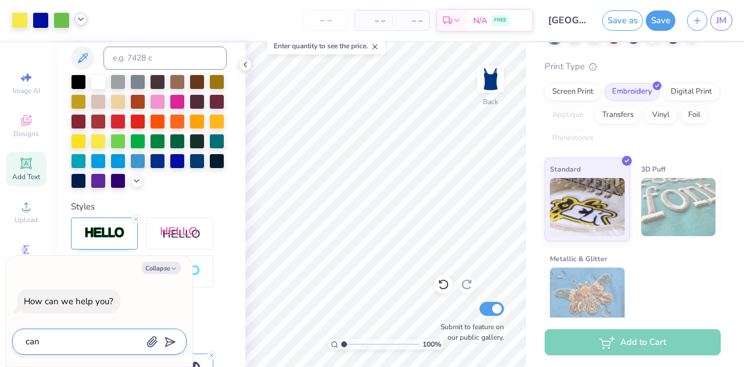
type textarea "can i"
type textarea "x"
type textarea "can i"
type textarea "x"
type textarea "can i o"
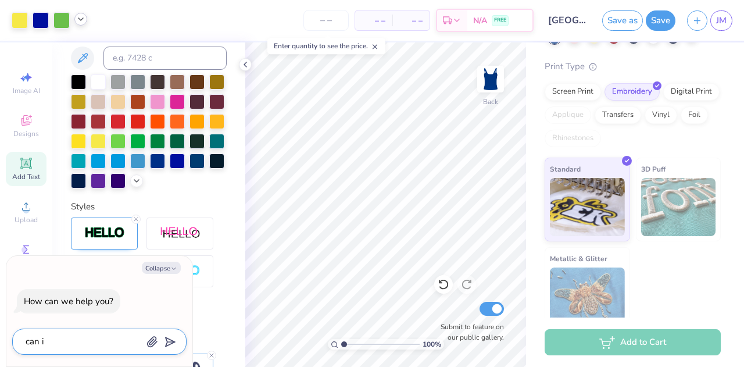
type textarea "x"
type textarea "can i or"
type textarea "x"
type textarea "can i ord"
type textarea "x"
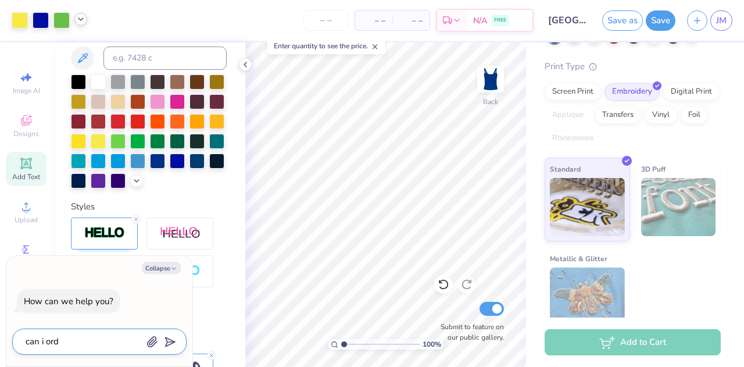
type textarea "can i orde"
type textarea "x"
type textarea "can i order"
type textarea "x"
type textarea "can i order"
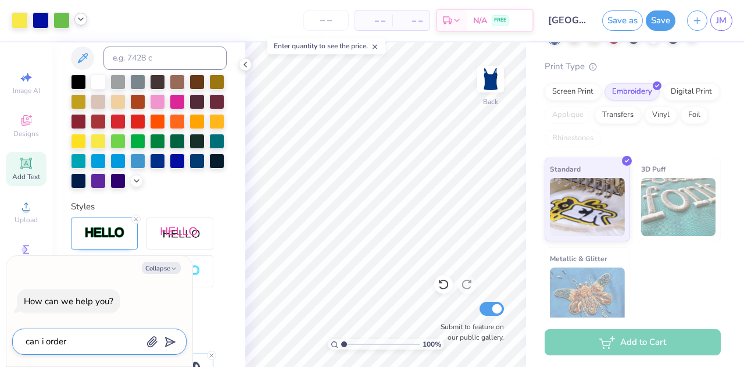
type textarea "x"
type textarea "can i order t"
type textarea "x"
type textarea "can i order th"
type textarea "x"
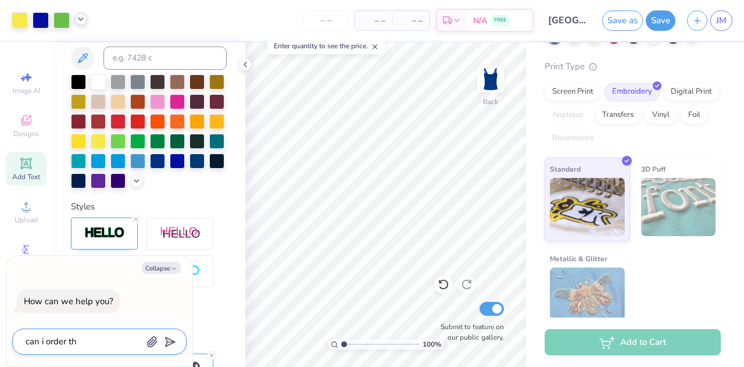
type textarea "can i order thu"
type textarea "x"
type textarea "can i order thus"
type textarea "x"
type textarea "can i order thusn"
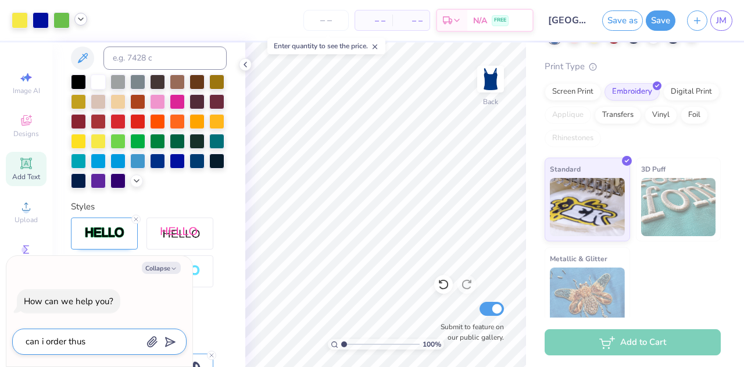
type textarea "x"
type textarea "can i order thus"
type textarea "x"
type textarea "can i order thu"
type textarea "x"
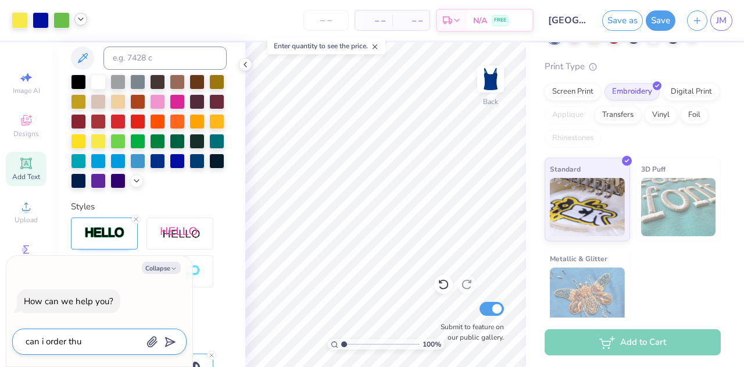
type textarea "can i order th"
type textarea "x"
type textarea "can i order thi"
type textarea "x"
type textarea "can i order this"
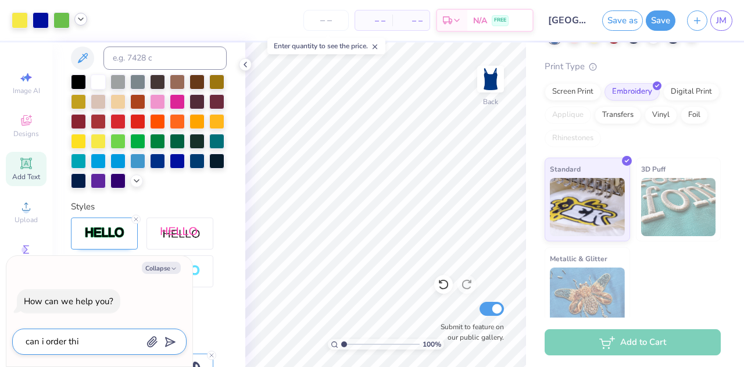
type textarea "x"
type textarea "can i order this"
type textarea "x"
type textarea "can i order this n"
type textarea "x"
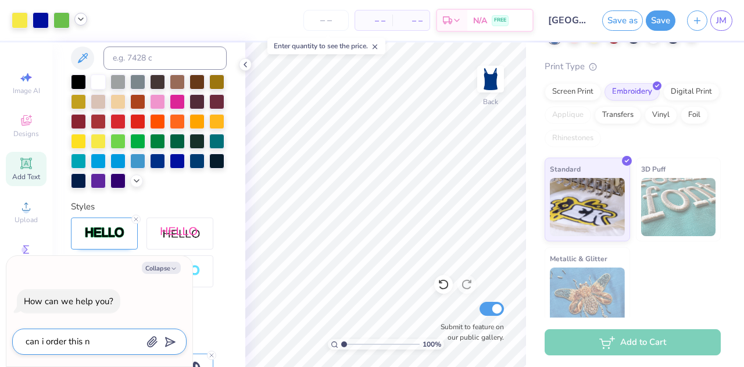
type textarea "can i order this no"
type textarea "x"
type textarea "can i order this now"
type textarea "x"
type textarea "can i order this now"
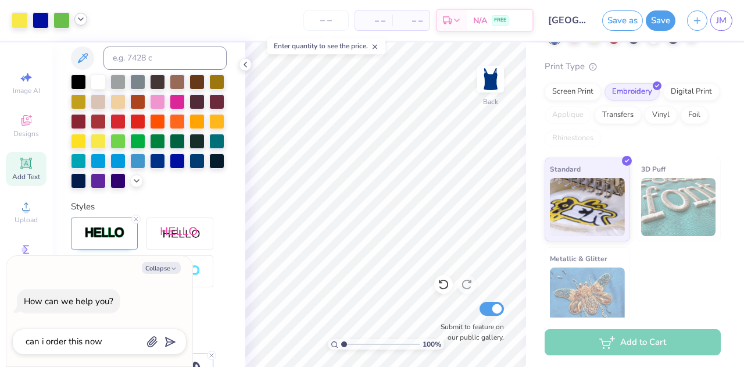
type textarea "x"
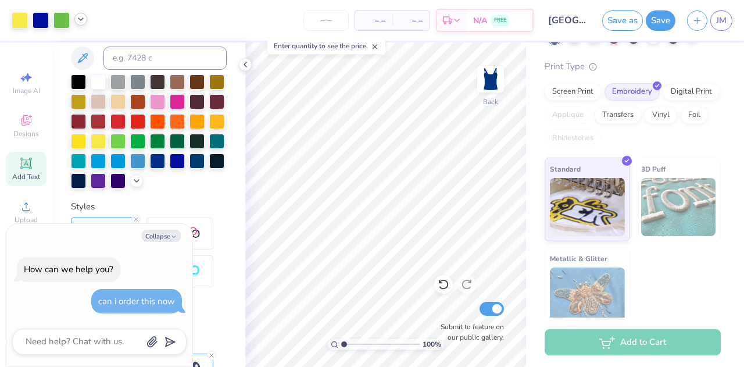
scroll to position [196, 0]
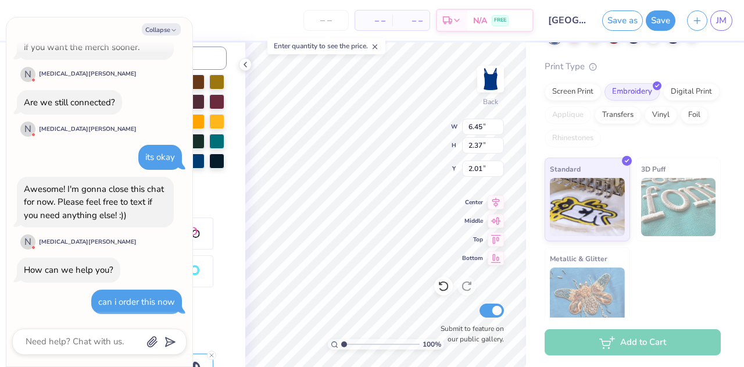
click at [539, 193] on div "# 515317A Original Proof Cali Camisole Top Fresh Prints # fp52 Minimum Order: 1…" at bounding box center [635, 144] width 218 height 373
click at [530, 159] on div "# 515317A Original Proof Cali Camisole Top Fresh Prints # fp52 Minimum Order: 1…" at bounding box center [635, 144] width 218 height 373
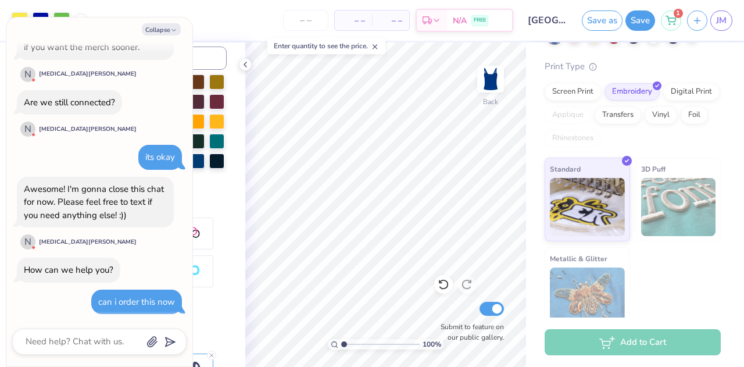
scroll to position [508, 0]
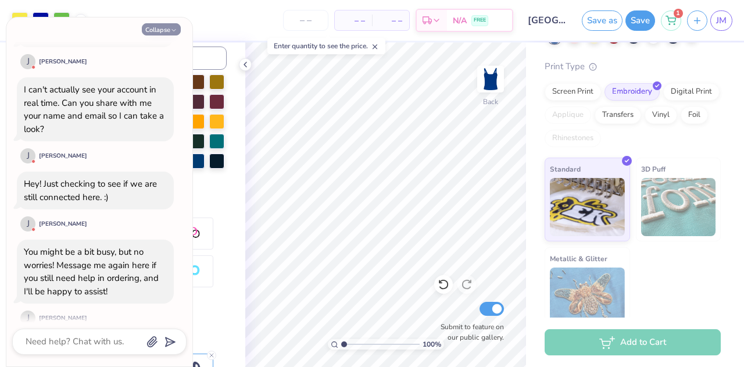
click at [156, 31] on button "Collapse" at bounding box center [161, 29] width 39 height 12
type textarea "x"
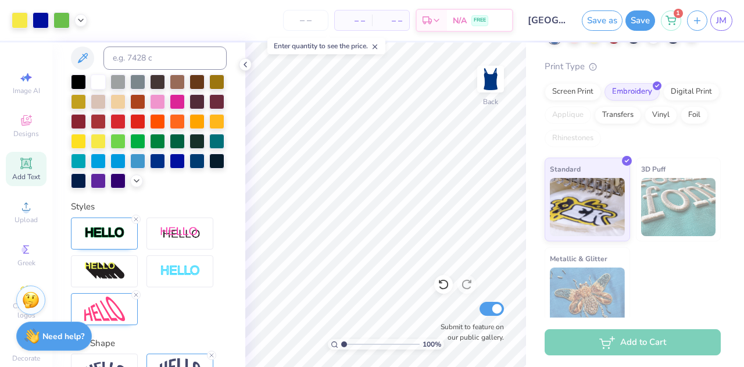
click at [31, 168] on div "Add Text" at bounding box center [26, 169] width 41 height 34
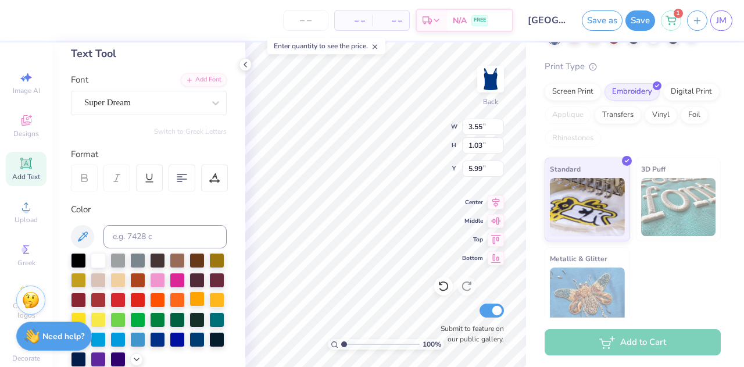
scroll to position [58, 0]
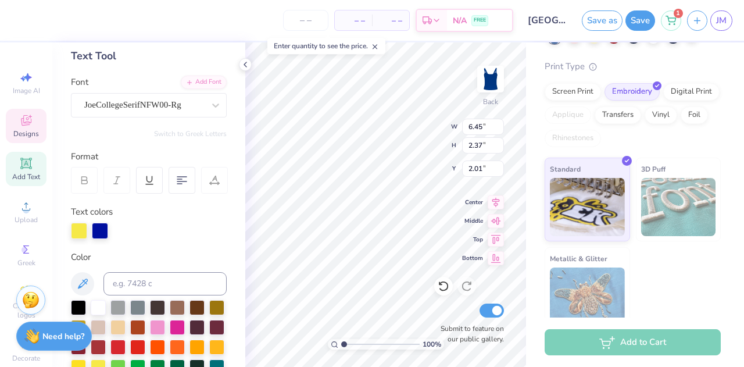
type input "6.45"
type input "2.37"
type input "2.01"
click at [172, 103] on div "JoeCollegeSerifNFW00-Rg" at bounding box center [144, 105] width 122 height 18
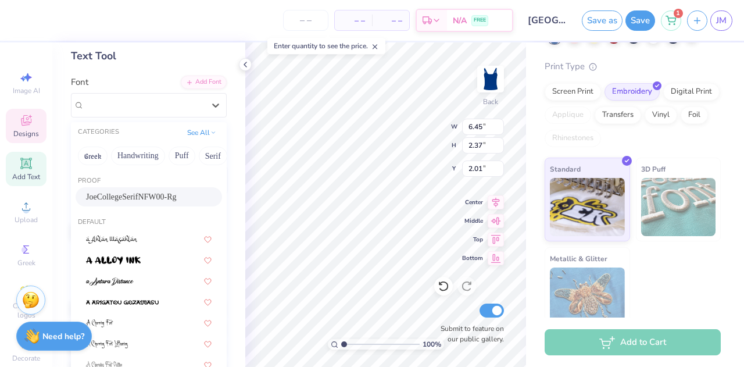
click at [154, 192] on span "JoeCollegeSerifNFW00-Rg" at bounding box center [131, 197] width 91 height 12
click at [154, 192] on div at bounding box center [149, 180] width 27 height 27
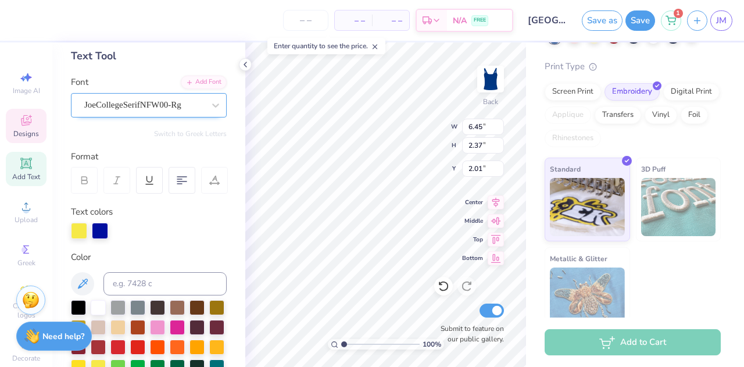
click at [95, 103] on div "JoeCollegeSerifNFW00-Rg" at bounding box center [144, 105] width 122 height 18
click at [95, 103] on span "JoeCollegeSerifNFW00-Rg" at bounding box center [132, 104] width 97 height 13
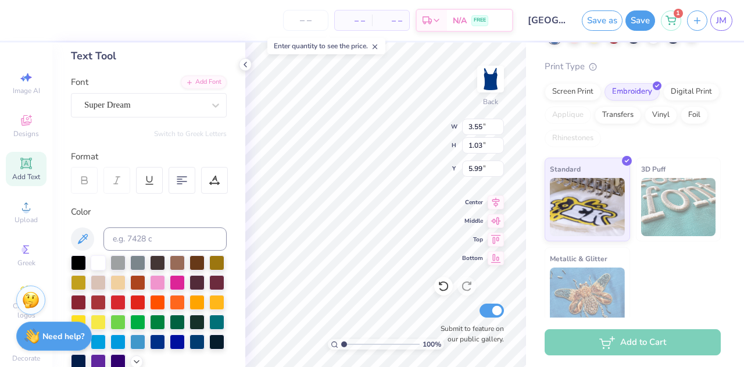
scroll to position [9, 1]
type textarea "T"
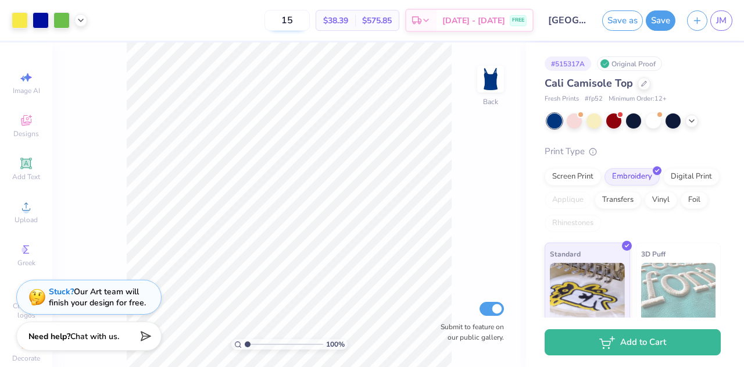
click at [310, 19] on input "15" at bounding box center [286, 20] width 45 height 21
type input "1"
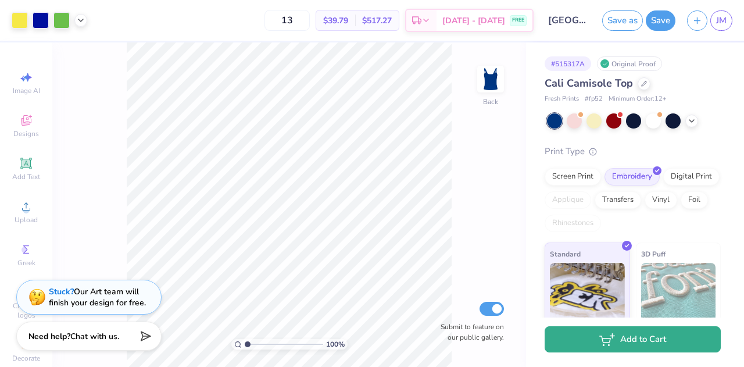
click at [586, 343] on button "Add to Cart" at bounding box center [632, 339] width 176 height 26
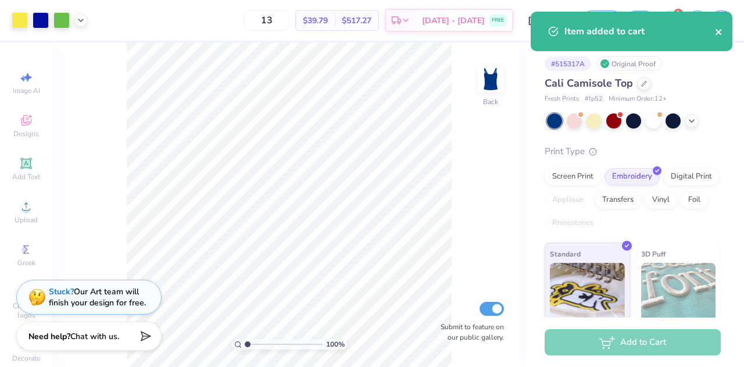
click at [719, 27] on icon "close" at bounding box center [718, 31] width 8 height 9
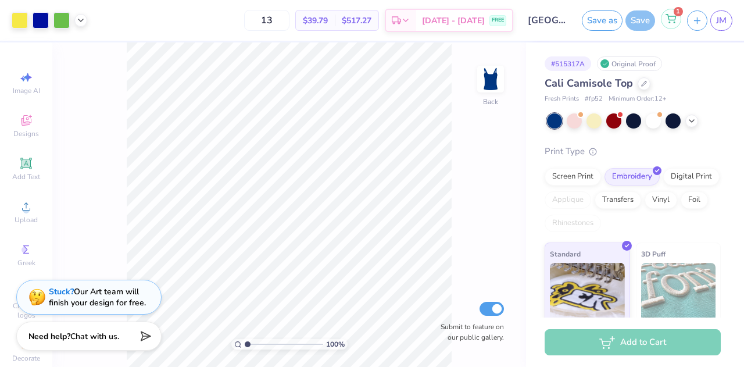
click at [676, 16] on div "1" at bounding box center [670, 19] width 20 height 20
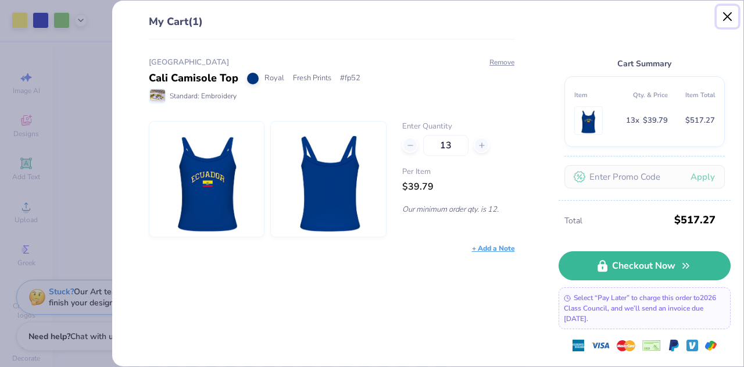
click at [728, 6] on button "Close" at bounding box center [727, 17] width 22 height 22
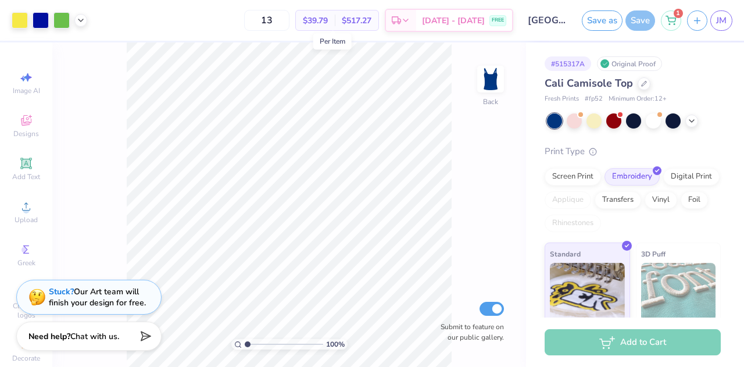
click at [328, 17] on span "$39.79" at bounding box center [315, 21] width 25 height 12
click at [289, 20] on input "13" at bounding box center [266, 20] width 45 height 21
type input "1"
type input "12"
click at [516, 186] on div "100 % Back Submit to feature on our public gallery." at bounding box center [288, 204] width 473 height 324
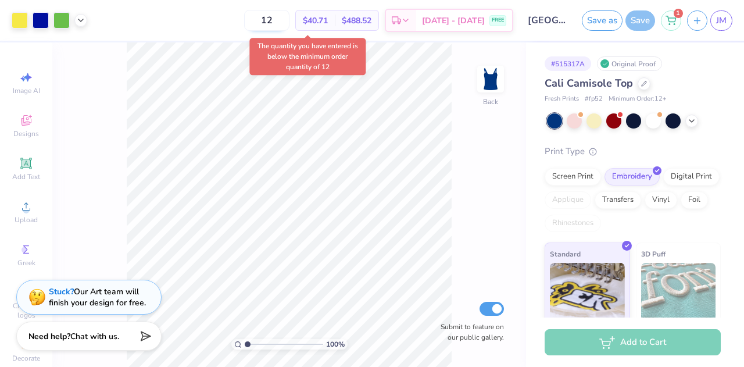
click at [289, 18] on input "12" at bounding box center [266, 20] width 45 height 21
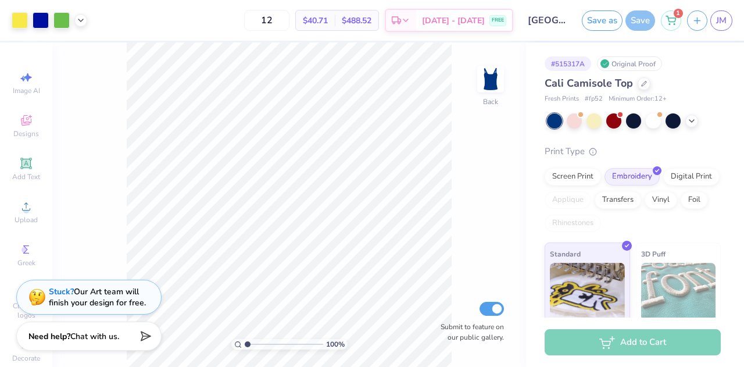
click at [637, 343] on div "Add to Cart" at bounding box center [632, 342] width 176 height 26
click at [677, 27] on div "1" at bounding box center [670, 19] width 20 height 20
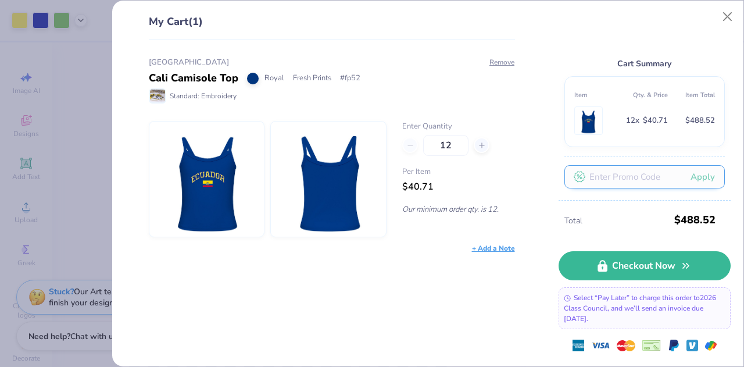
click at [641, 173] on input "text" at bounding box center [644, 176] width 160 height 23
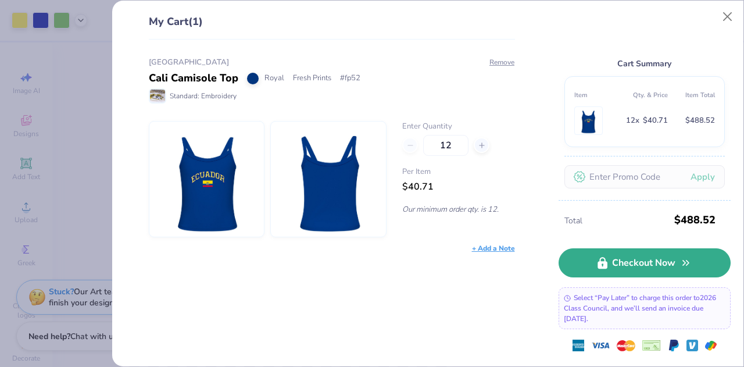
click at [615, 265] on link "Checkout Now" at bounding box center [644, 262] width 172 height 29
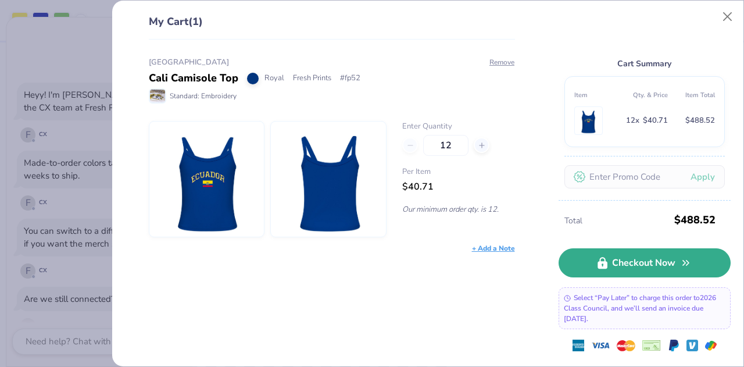
type textarea "x"
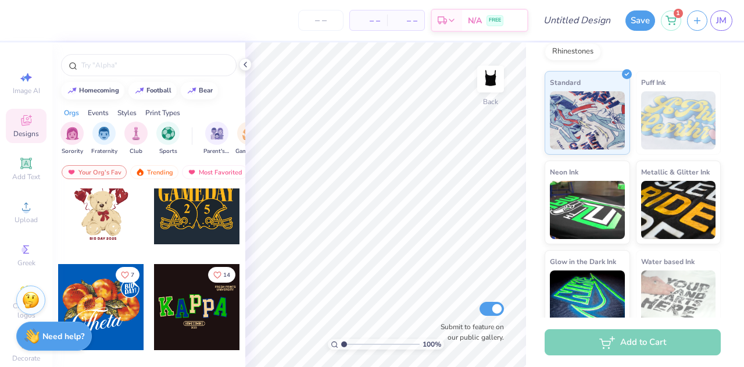
scroll to position [244, 0]
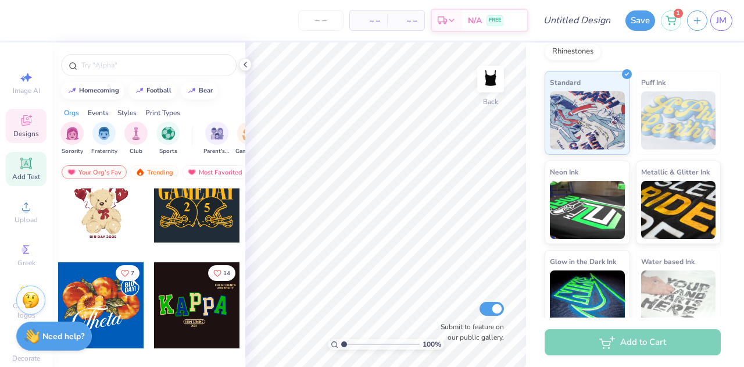
click at [36, 171] on div "Add Text" at bounding box center [26, 169] width 41 height 34
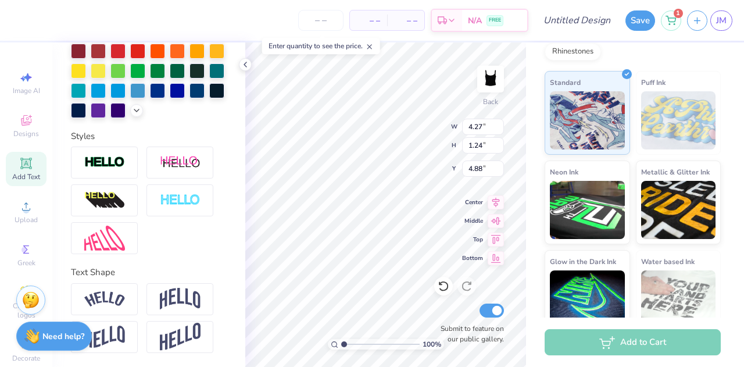
scroll to position [328, 0]
click at [175, 288] on img at bounding box center [180, 299] width 41 height 22
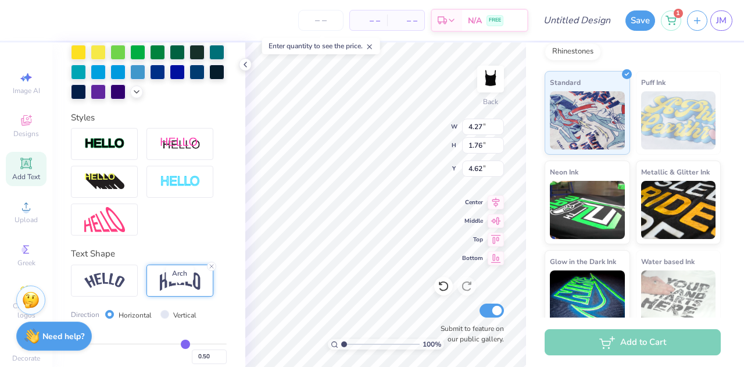
type input "1.76"
type input "4.62"
click at [498, 84] on img at bounding box center [490, 79] width 46 height 46
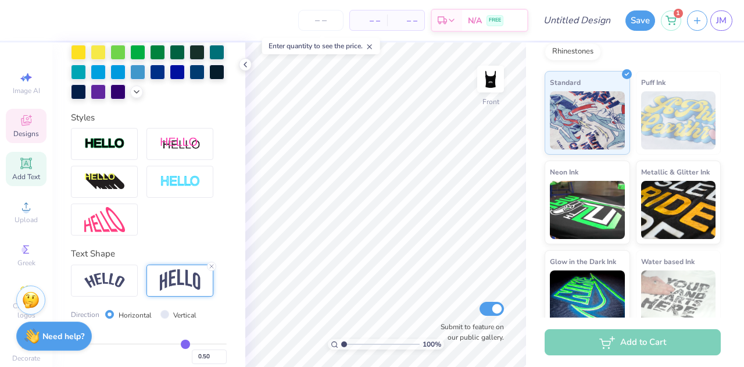
click at [8, 138] on div "Designs" at bounding box center [26, 126] width 41 height 34
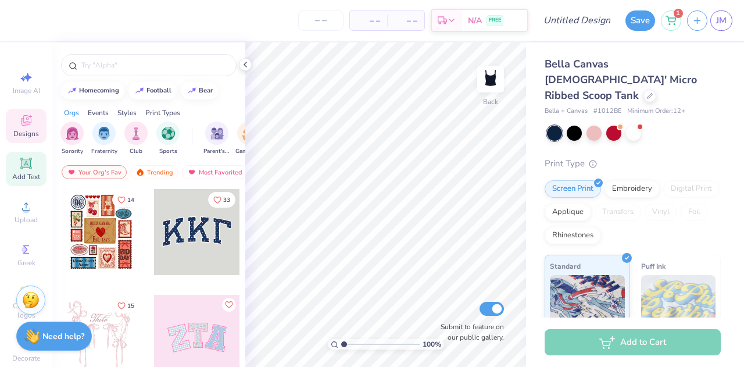
click at [38, 174] on div "Add Text" at bounding box center [26, 169] width 41 height 34
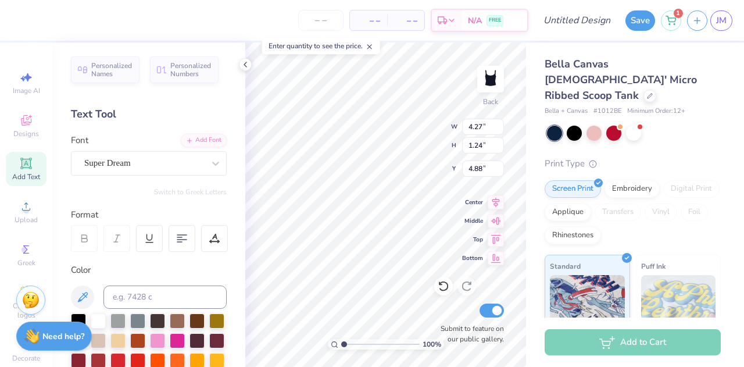
scroll to position [9, 2]
type textarea "T"
type textarea "[GEOGRAPHIC_DATA]"
click at [167, 155] on div at bounding box center [144, 163] width 120 height 16
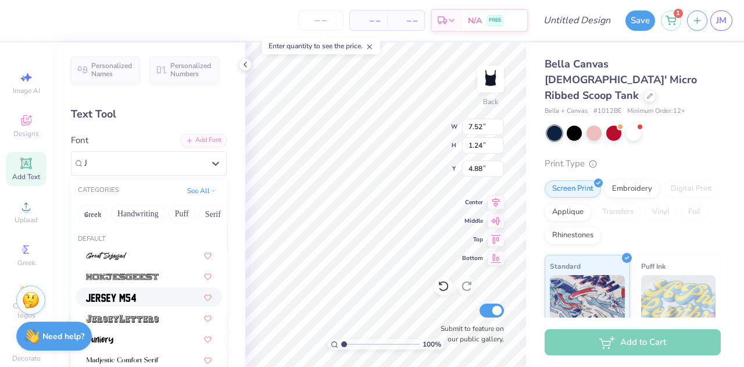
click at [143, 291] on div at bounding box center [148, 296] width 125 height 12
type input "J"
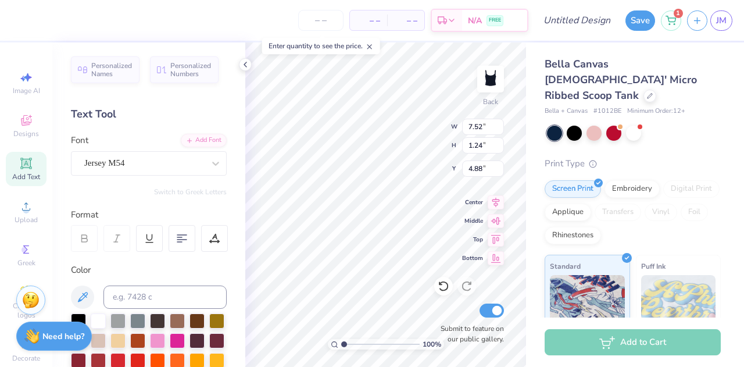
click at [159, 175] on div "Personalized Names Personalized Numbers Text Tool Add Font Font Jersey M54 Swit…" at bounding box center [148, 204] width 193 height 324
click at [162, 167] on div "Jersey M54" at bounding box center [144, 163] width 122 height 18
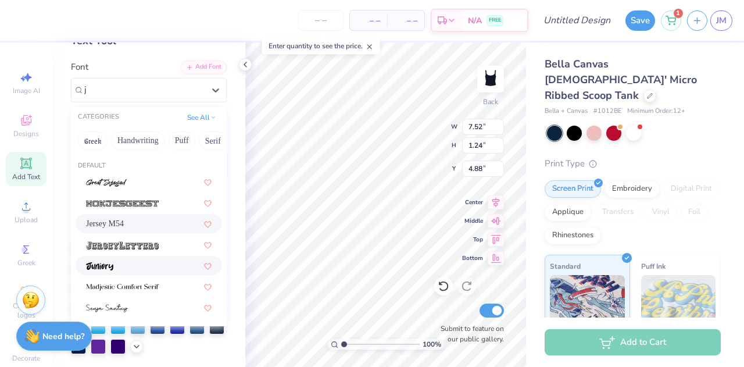
scroll to position [70, 0]
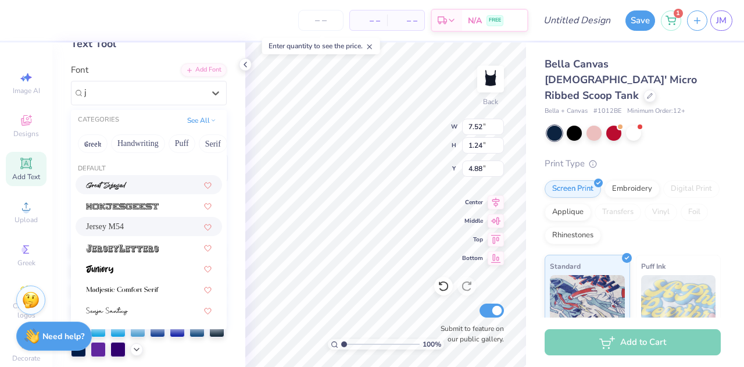
type input "j"
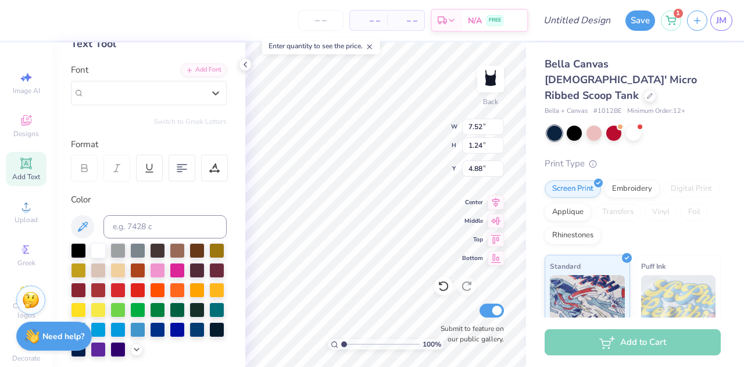
click at [141, 113] on div "Personalized Names Personalized Numbers Text Tool Add Font Font option Jersey M…" at bounding box center [148, 204] width 193 height 324
click at [148, 95] on div "Jersey M54" at bounding box center [144, 93] width 122 height 18
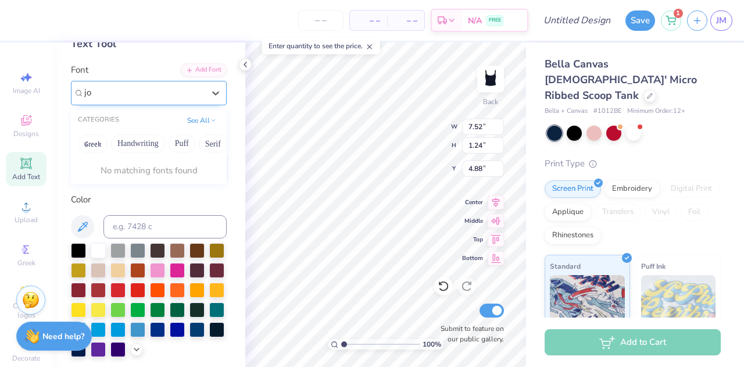
type input "[PERSON_NAME]"
click at [190, 137] on button "Puff" at bounding box center [181, 143] width 27 height 19
click at [193, 143] on button "Puff" at bounding box center [181, 143] width 27 height 19
click at [188, 98] on div at bounding box center [144, 93] width 122 height 18
click at [210, 100] on div at bounding box center [215, 92] width 21 height 21
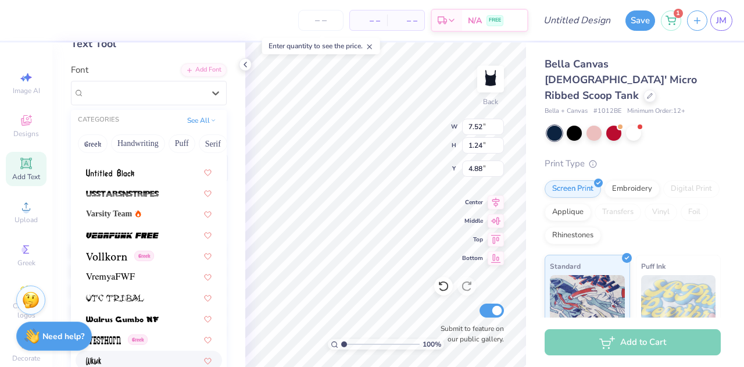
scroll to position [328, 0]
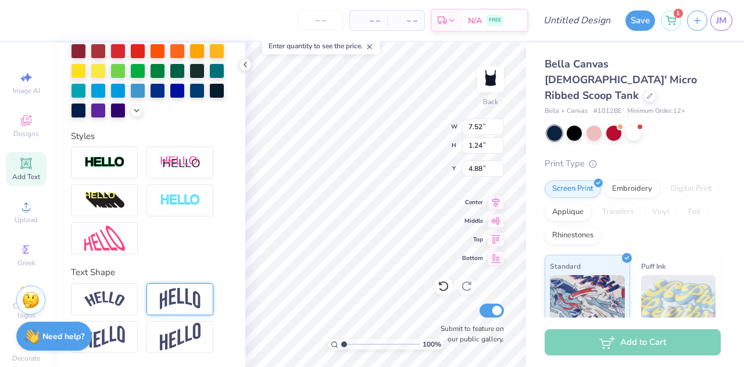
click at [170, 296] on img at bounding box center [180, 299] width 41 height 22
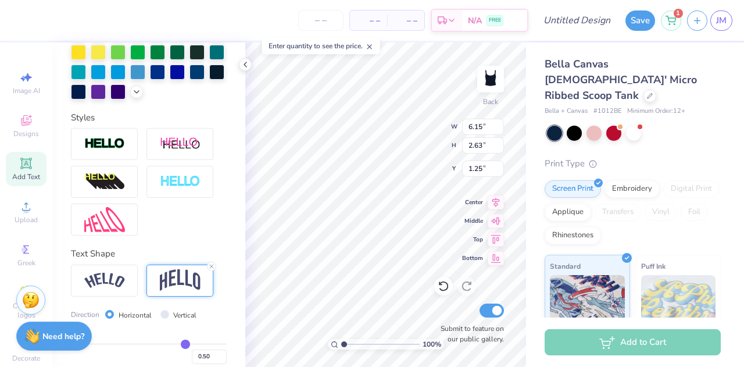
type input "1.25"
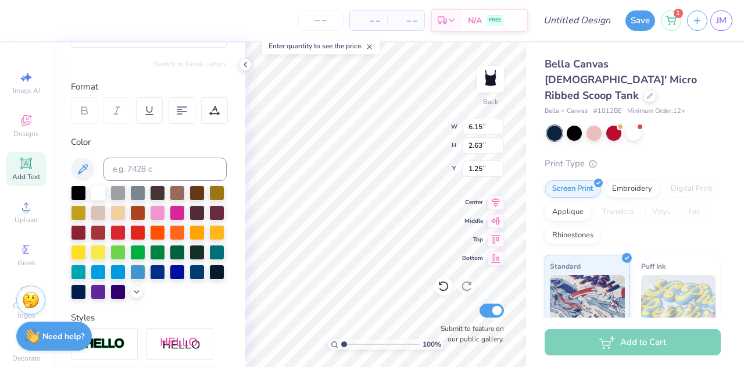
scroll to position [128, 0]
click at [86, 250] on div at bounding box center [78, 250] width 15 height 15
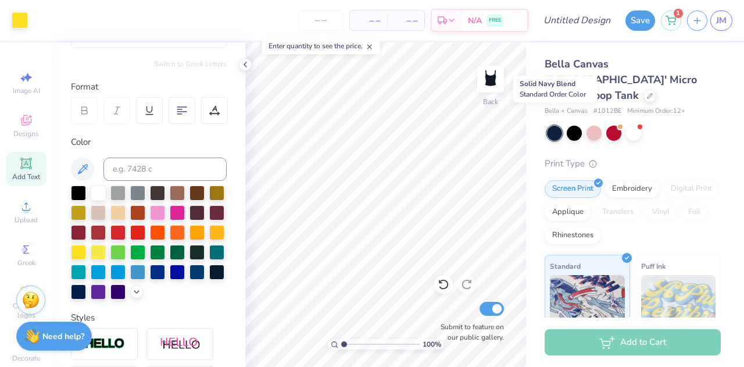
click at [551, 125] on div at bounding box center [554, 132] width 15 height 15
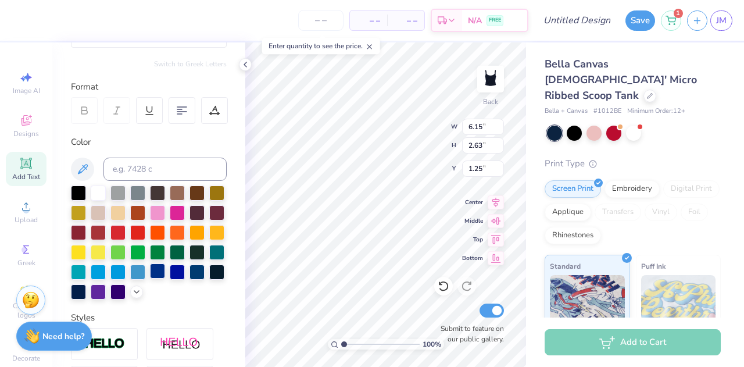
click at [150, 278] on div at bounding box center [157, 270] width 15 height 15
click at [86, 255] on div at bounding box center [78, 250] width 15 height 15
drag, startPoint x: 108, startPoint y: 290, endPoint x: 92, endPoint y: 290, distance: 16.3
click at [150, 278] on div at bounding box center [157, 270] width 15 height 15
click at [86, 254] on div at bounding box center [78, 250] width 15 height 15
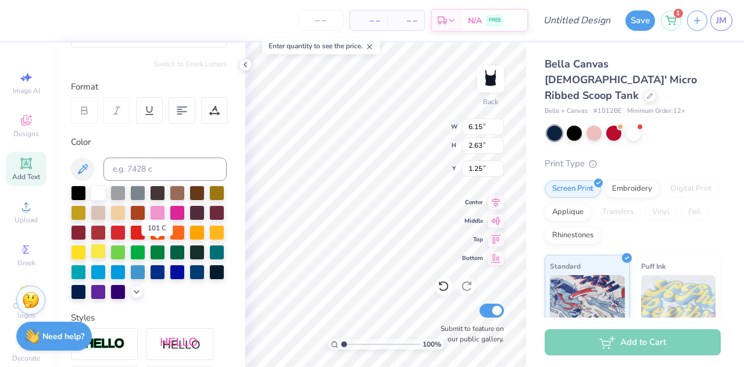
click at [106, 253] on div at bounding box center [98, 250] width 15 height 15
click at [86, 253] on div at bounding box center [78, 250] width 15 height 15
click at [106, 253] on div at bounding box center [98, 250] width 15 height 15
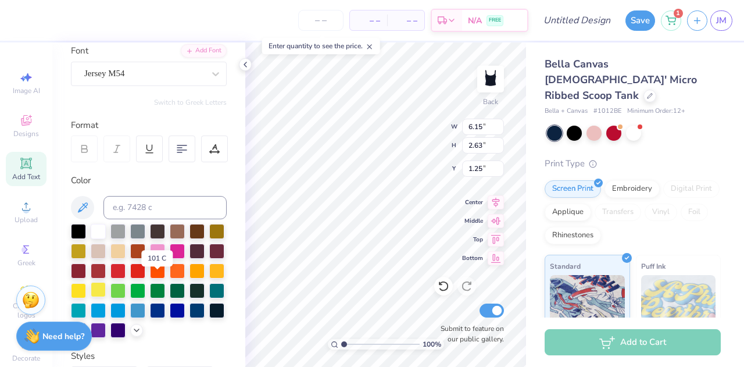
scroll to position [87, 0]
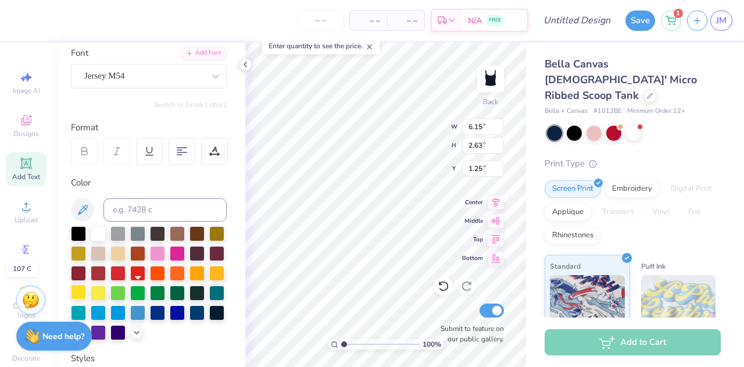
click at [86, 299] on div at bounding box center [78, 291] width 15 height 15
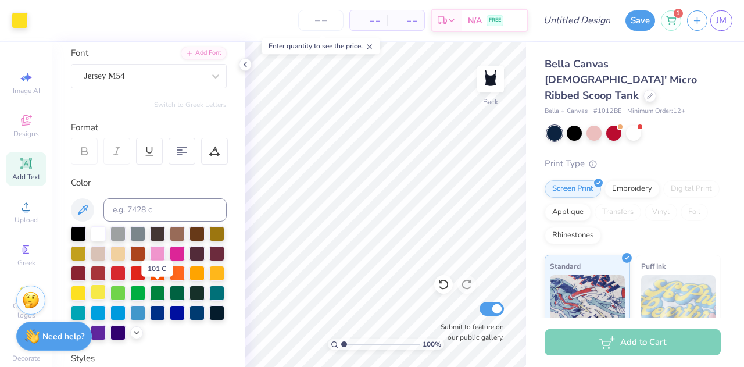
click at [106, 293] on div at bounding box center [98, 291] width 15 height 15
click at [106, 297] on div at bounding box center [98, 291] width 15 height 15
click at [86, 299] on div at bounding box center [78, 291] width 15 height 15
click at [21, 24] on div at bounding box center [20, 19] width 16 height 16
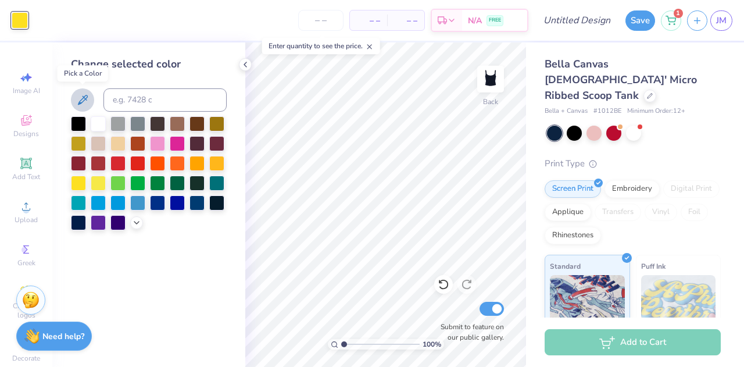
click at [86, 99] on icon at bounding box center [83, 100] width 10 height 10
click at [85, 105] on icon at bounding box center [83, 100] width 14 height 14
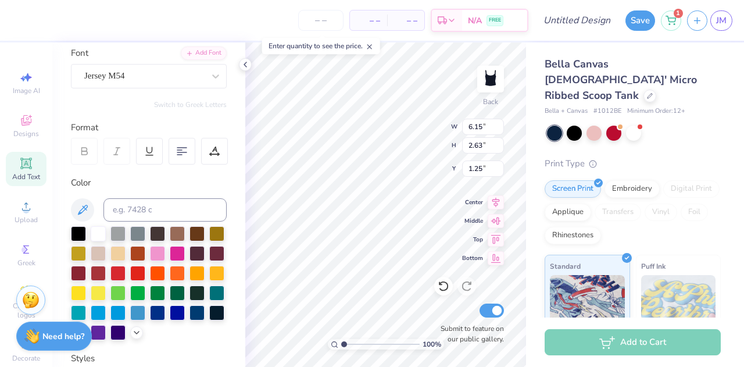
scroll to position [91, 0]
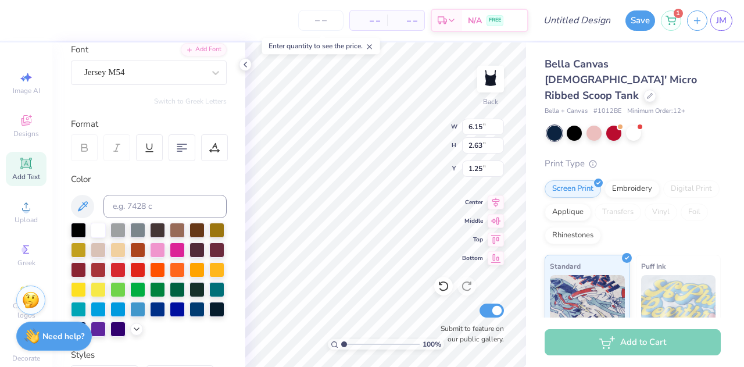
click at [624, 181] on div "Screen Print Embroidery Digital Print Applique Transfers Vinyl Foil Rhinestones" at bounding box center [632, 212] width 176 height 64
click at [628, 183] on div "Screen Print Embroidery Digital Print Applique Transfers Vinyl Foil Rhinestones" at bounding box center [632, 212] width 176 height 64
click at [631, 178] on div "Embroidery" at bounding box center [631, 186] width 55 height 17
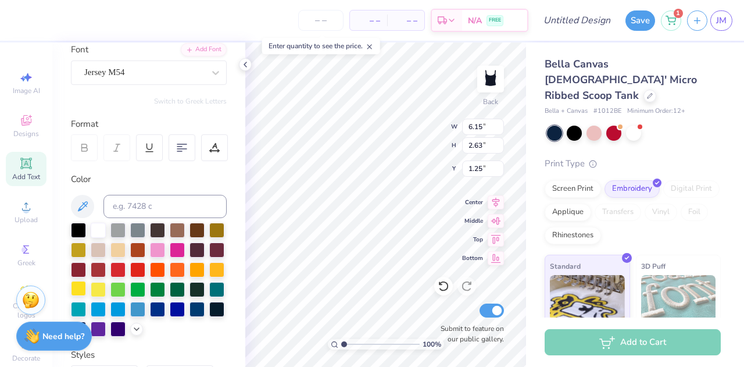
click at [86, 291] on div at bounding box center [78, 288] width 15 height 15
type input "6.31"
type input "2.69"
type input "1.27"
type input "1.13"
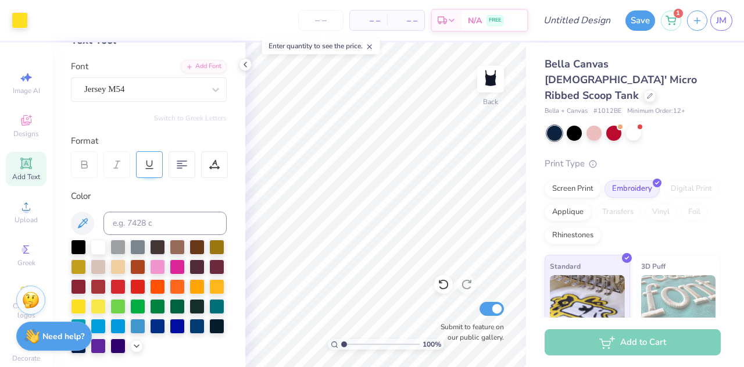
scroll to position [66, 0]
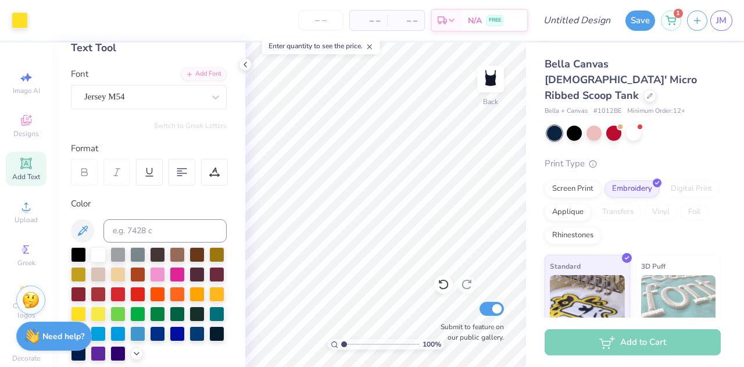
click at [69, 208] on div "Personalized Names Personalized Numbers Text Tool Add Font Font Jersey M54 Swit…" at bounding box center [148, 204] width 193 height 324
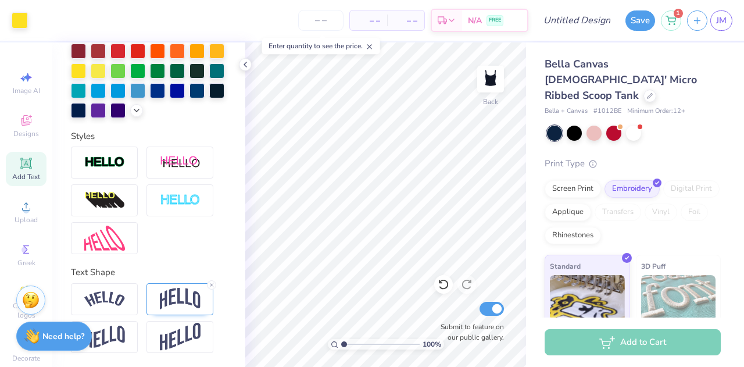
scroll to position [317, 0]
click at [132, 114] on icon at bounding box center [136, 109] width 9 height 9
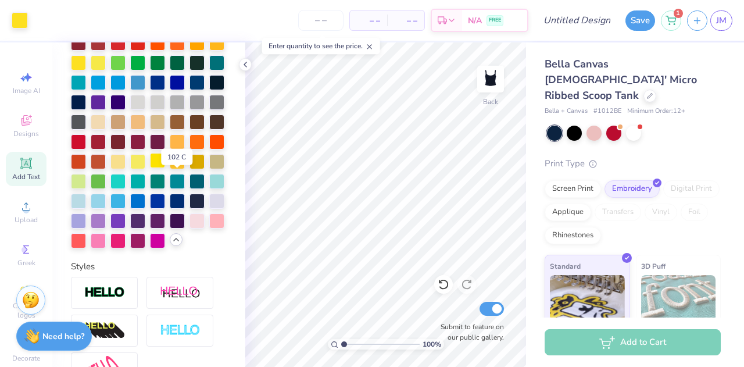
click at [165, 168] on div at bounding box center [157, 160] width 15 height 15
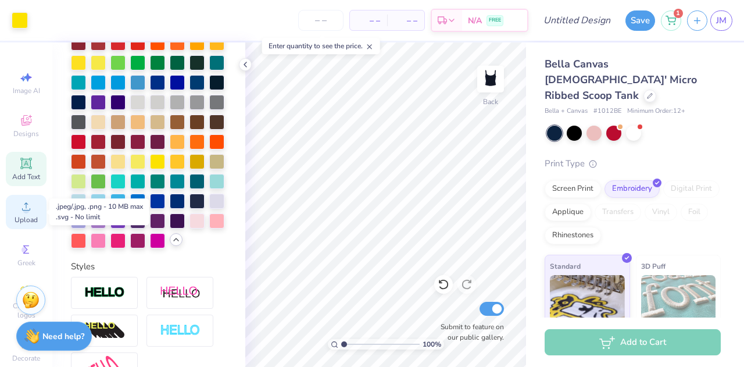
click at [23, 209] on circle at bounding box center [26, 210] width 6 height 6
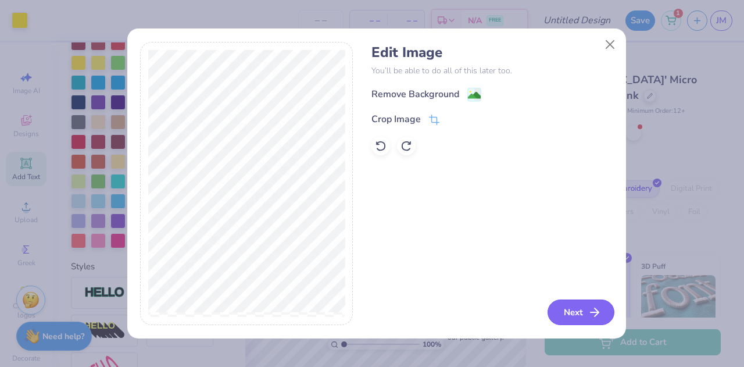
click at [590, 301] on button "Next" at bounding box center [580, 312] width 67 height 26
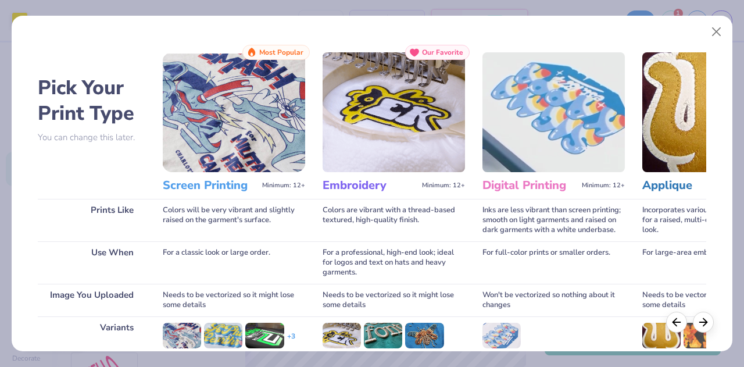
click at [412, 163] on img at bounding box center [393, 112] width 142 height 120
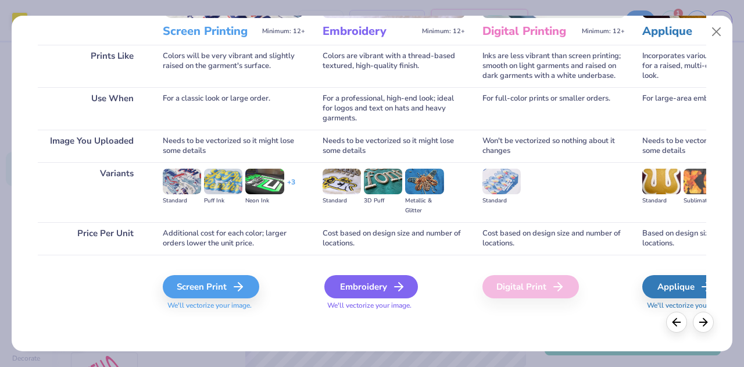
click at [365, 286] on div "Embroidery" at bounding box center [371, 286] width 94 height 23
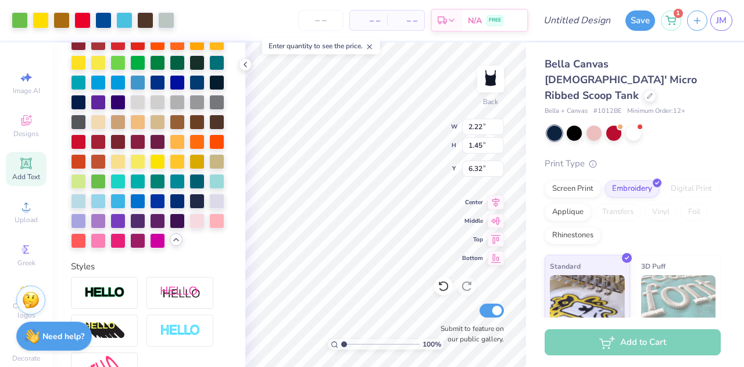
type input "2.22"
type input "1.45"
type input "3.10"
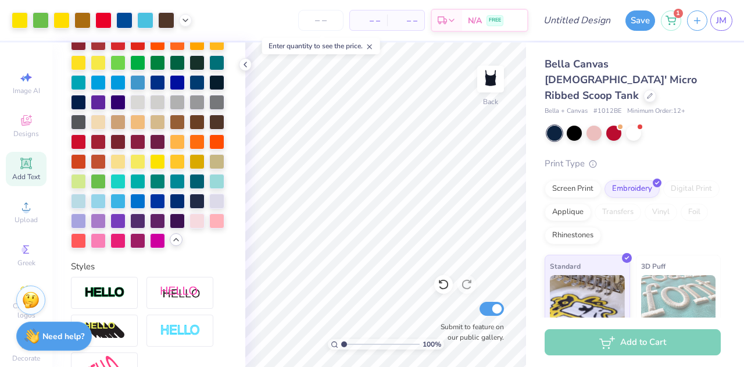
click at [558, 125] on div at bounding box center [554, 132] width 15 height 15
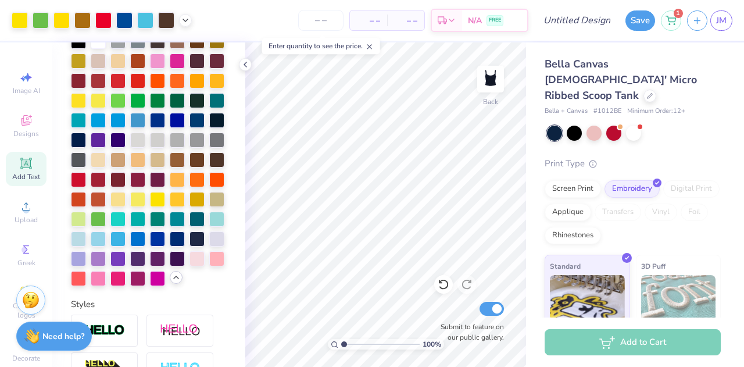
scroll to position [272, 0]
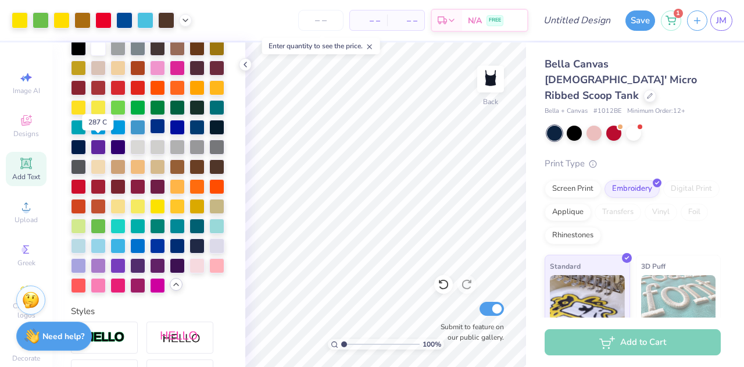
click at [150, 134] on div at bounding box center [157, 125] width 15 height 15
click at [170, 134] on div at bounding box center [177, 125] width 15 height 15
click at [145, 213] on div at bounding box center [137, 204] width 15 height 15
click at [165, 213] on div at bounding box center [157, 204] width 15 height 15
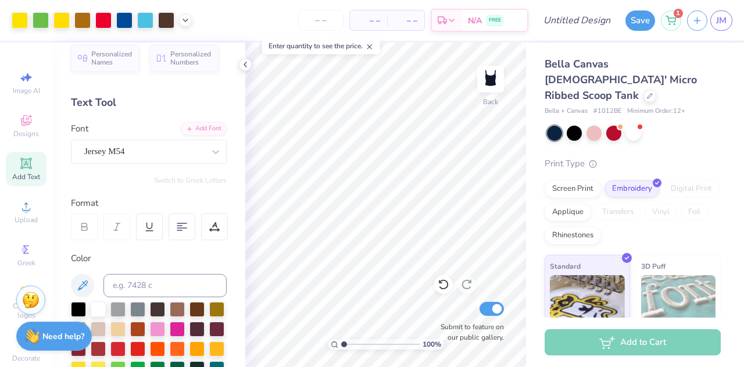
scroll to position [0, 0]
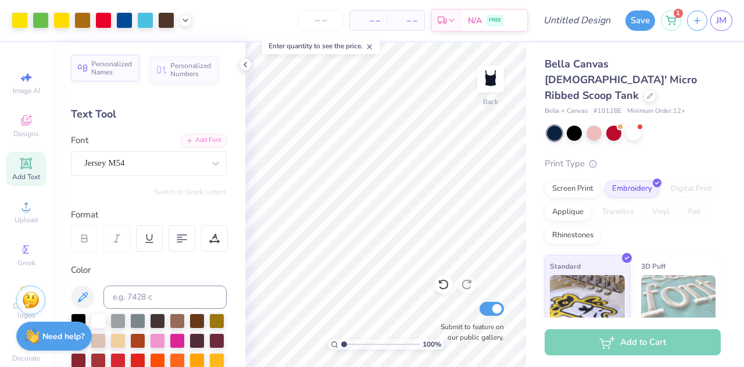
click at [117, 74] on span "Personalized Names" at bounding box center [111, 68] width 41 height 16
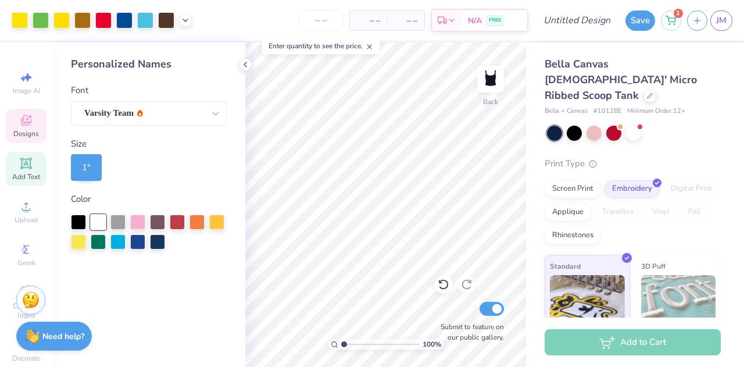
click at [22, 139] on div "Designs" at bounding box center [26, 126] width 41 height 34
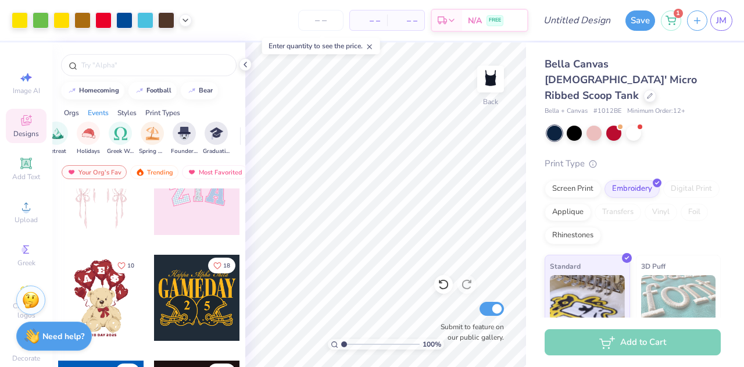
scroll to position [0, 416]
click at [36, 222] on div "Upload" at bounding box center [26, 212] width 41 height 34
click at [109, 321] on div at bounding box center [101, 297] width 86 height 86
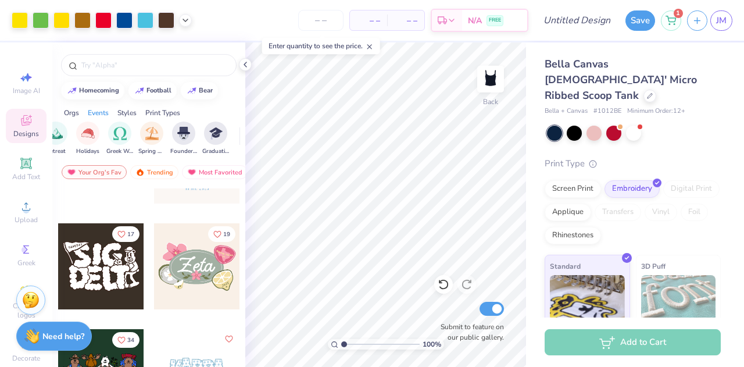
scroll to position [605, 0]
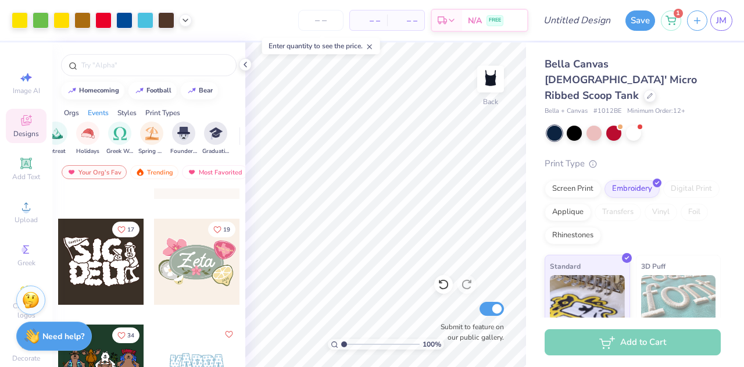
click at [245, 73] on div at bounding box center [148, 61] width 193 height 39
click at [244, 67] on icon at bounding box center [244, 64] width 9 height 9
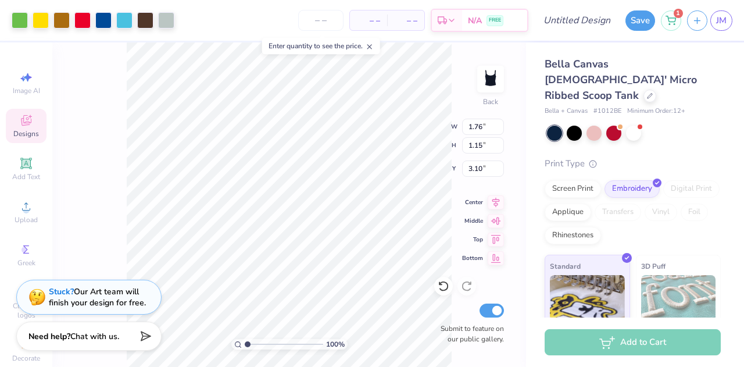
type input "1.76"
type input "1.15"
type input "3.25"
type input "6.31"
type input "2.69"
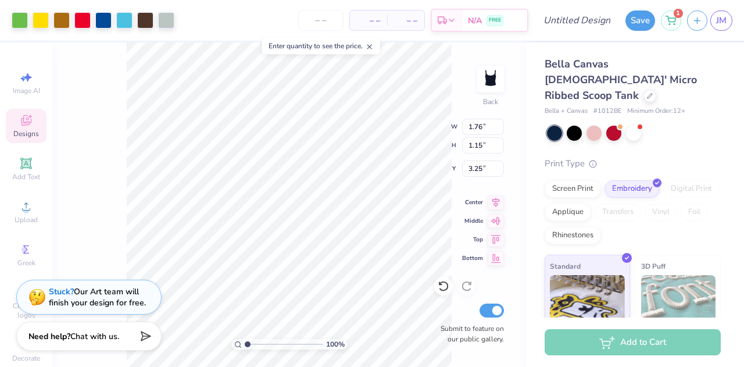
type input "1.13"
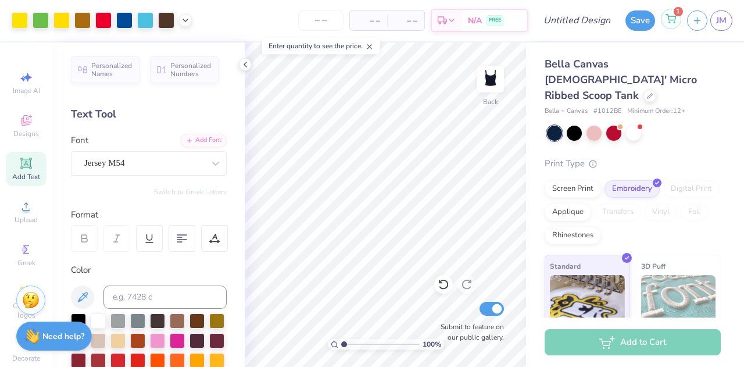
click at [677, 25] on div "1" at bounding box center [670, 19] width 20 height 20
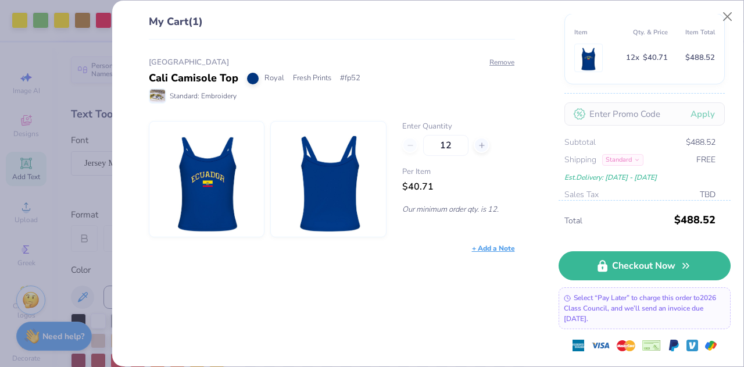
scroll to position [76, 0]
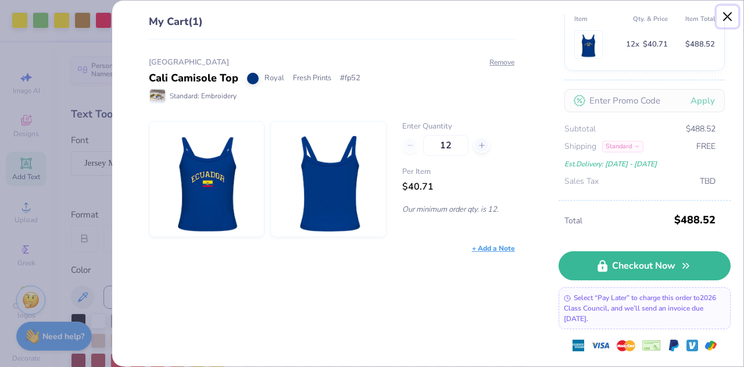
click at [727, 21] on button "Close" at bounding box center [727, 17] width 22 height 22
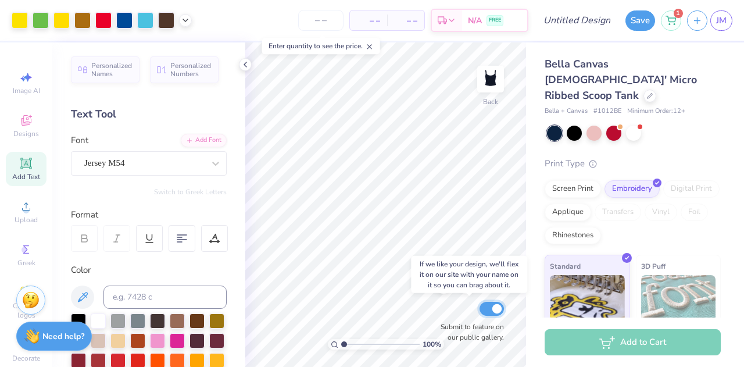
click at [492, 308] on input "Submit to feature on our public gallery." at bounding box center [491, 308] width 24 height 14
click at [489, 308] on input "Submit to feature on our public gallery." at bounding box center [491, 308] width 24 height 14
checkbox input "true"
click at [674, 21] on icon at bounding box center [670, 18] width 10 height 9
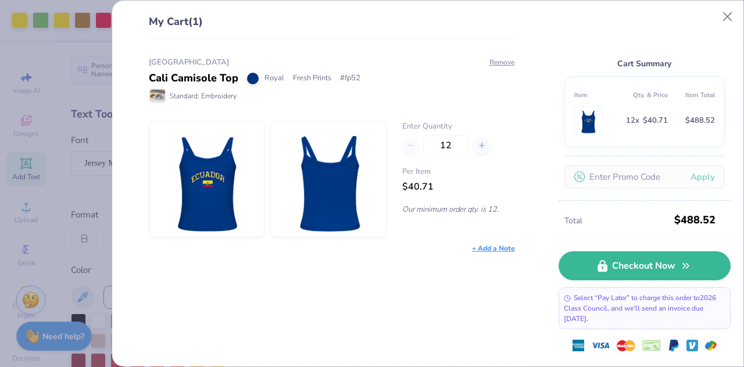
click at [253, 76] on div at bounding box center [253, 79] width 12 height 12
click at [738, 16] on div "My Cart (1) [GEOGRAPHIC_DATA] Cali Camisole Top Royal Fresh Prints # fp52 Stand…" at bounding box center [427, 183] width 631 height 365
click at [729, 20] on button "Close" at bounding box center [727, 17] width 22 height 22
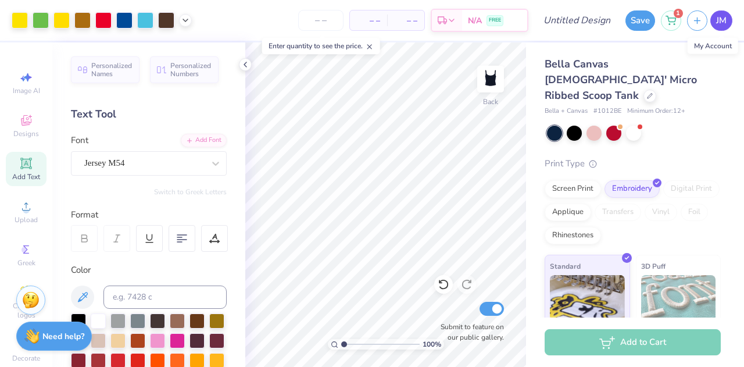
click at [729, 20] on link "JM" at bounding box center [721, 20] width 22 height 20
